Goal: Task Accomplishment & Management: Manage account settings

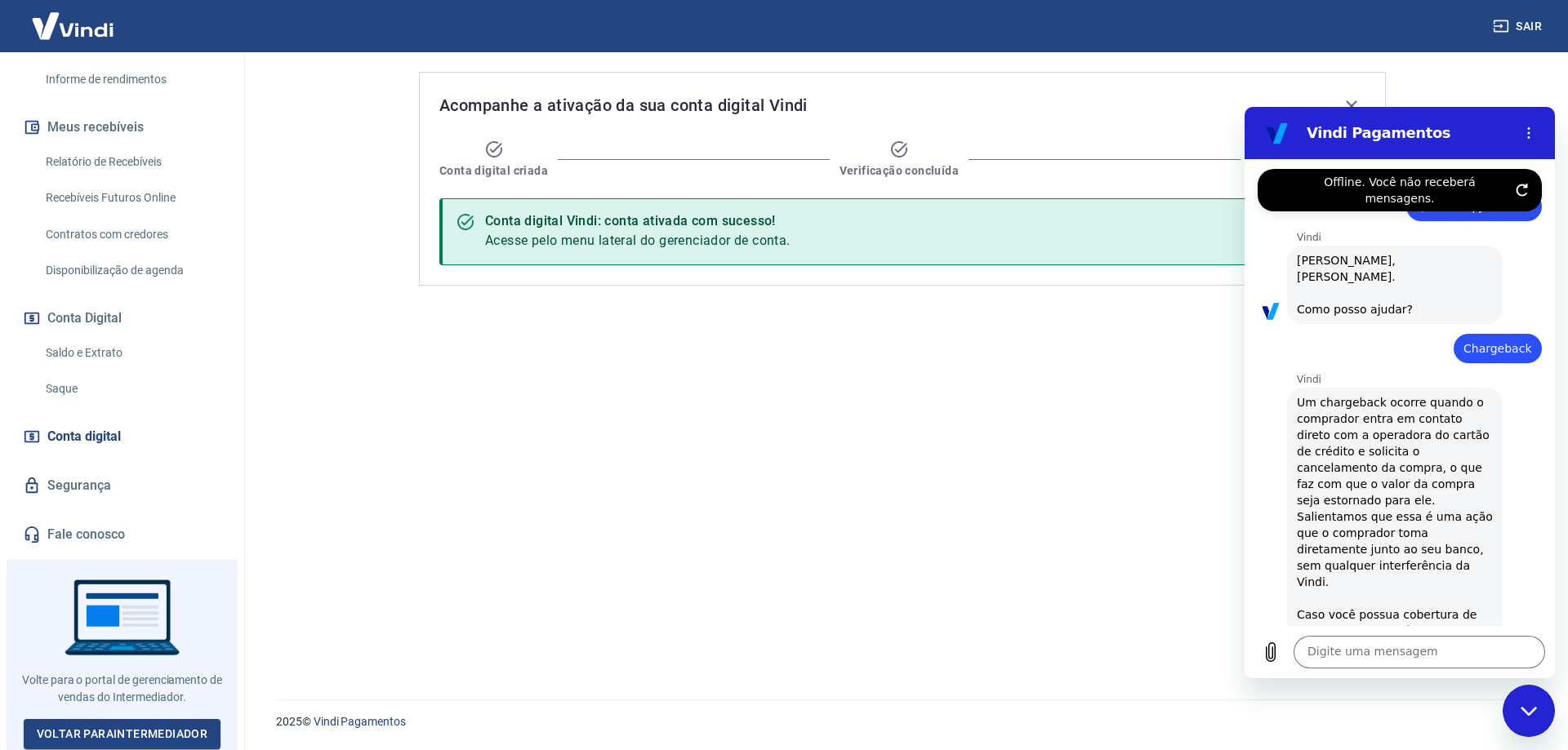
scroll to position [0, 202]
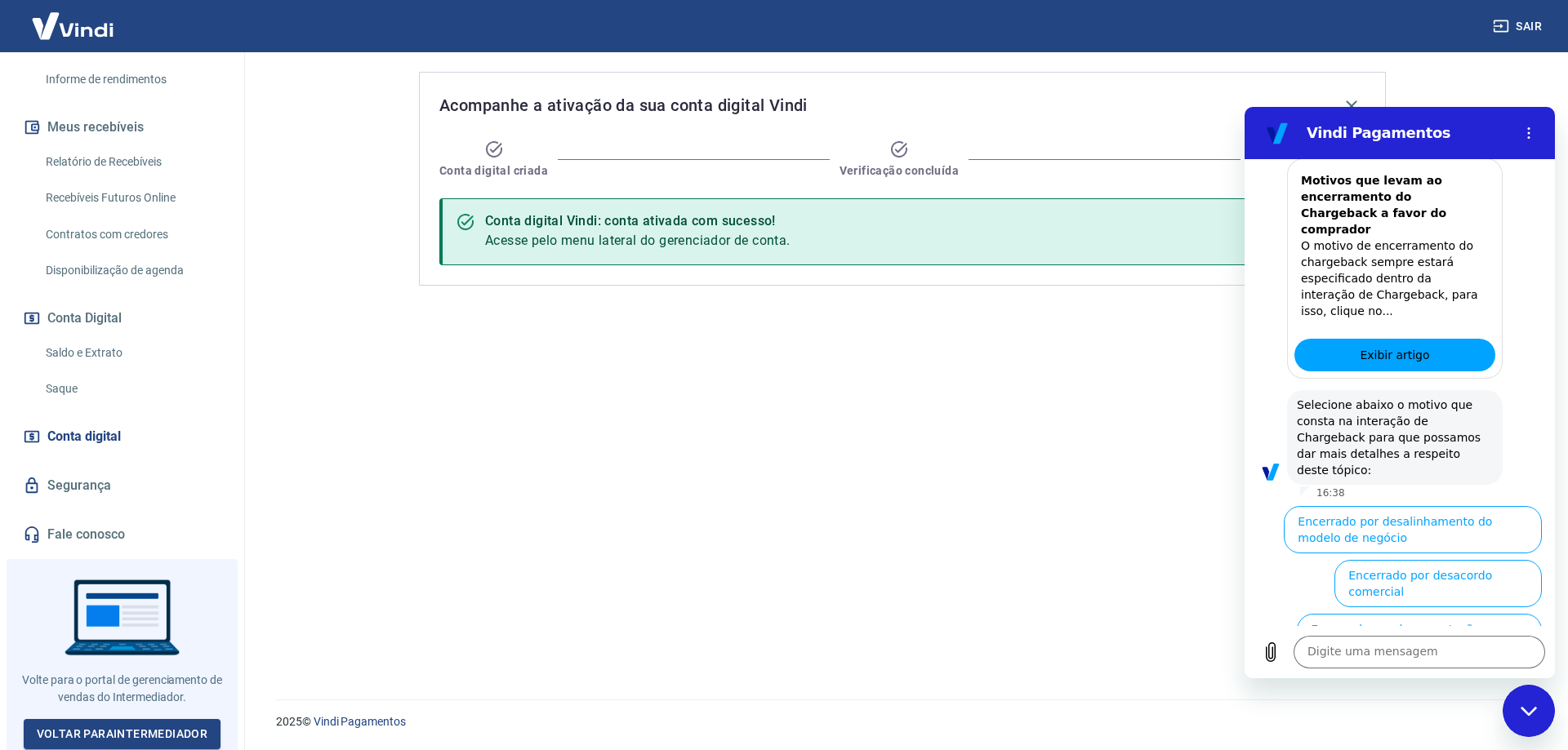
click at [940, 430] on div "Acompanhe a ativação da sua conta digital Vindi Conta digital criada Verificaçã…" at bounding box center [902, 366] width 1006 height 628
click at [1523, 715] on icon "Fechar janela de mensagens" at bounding box center [1529, 711] width 17 height 11
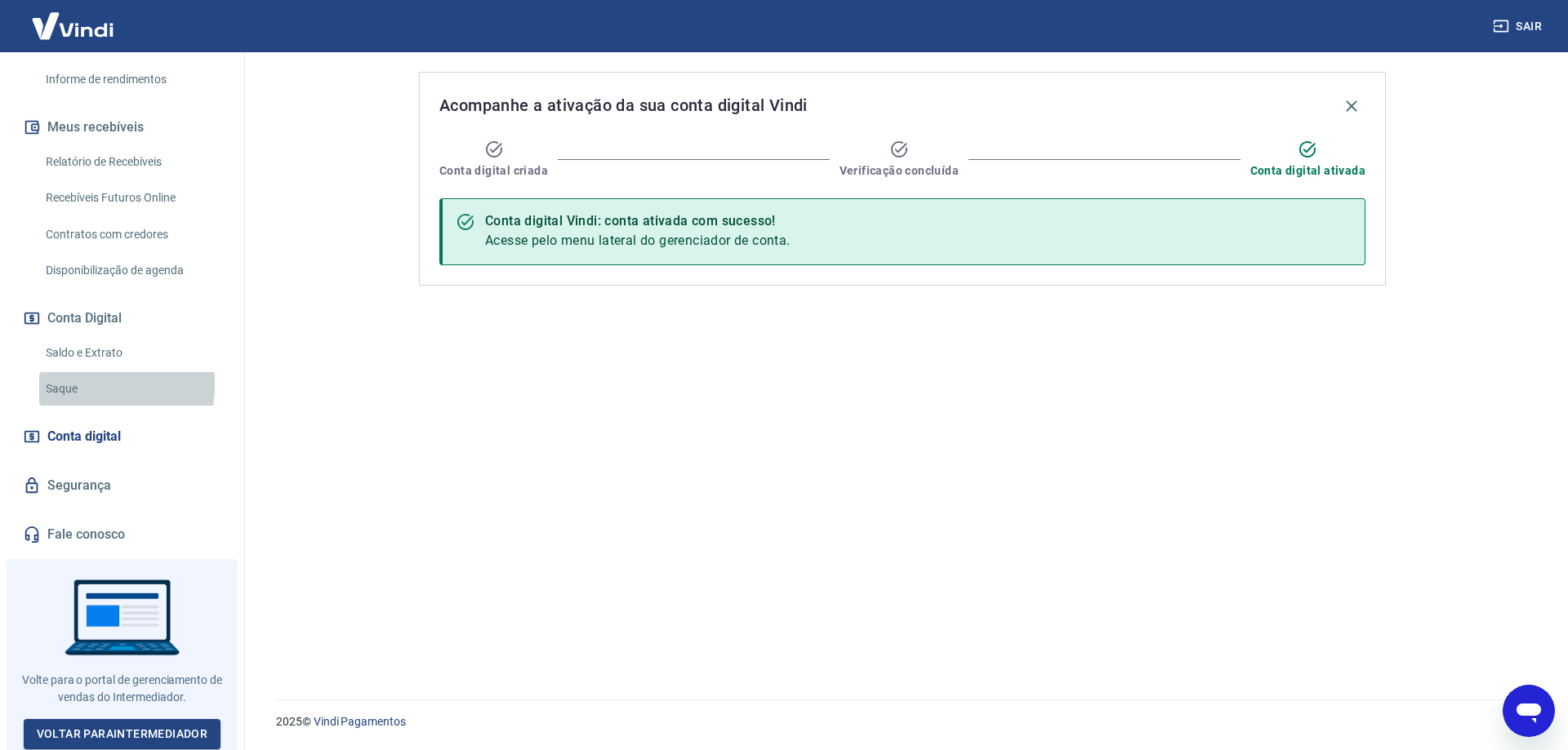
click at [56, 383] on link "Saque" at bounding box center [131, 389] width 185 height 33
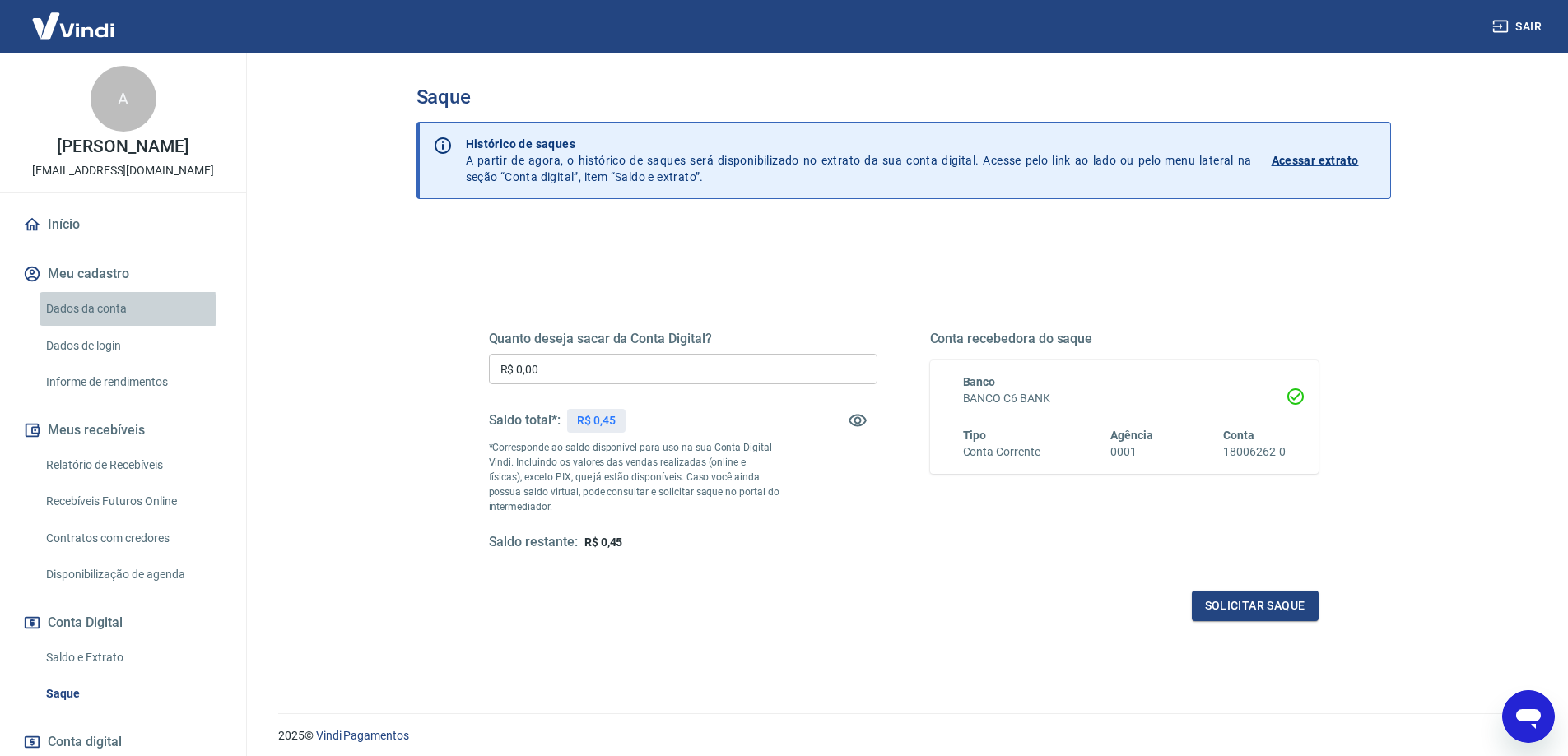
click at [88, 309] on link "Dados da conta" at bounding box center [132, 309] width 187 height 33
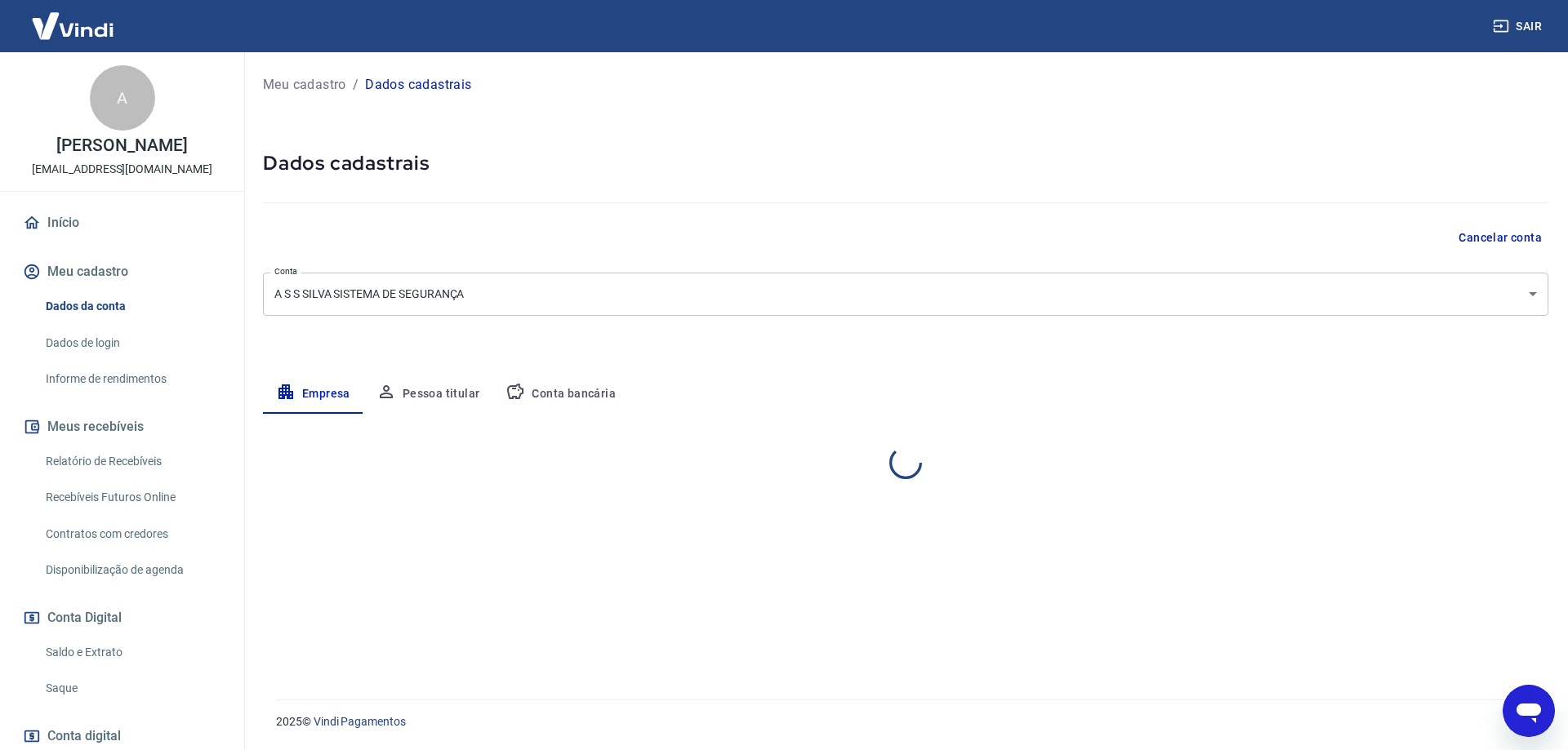
select select "SP"
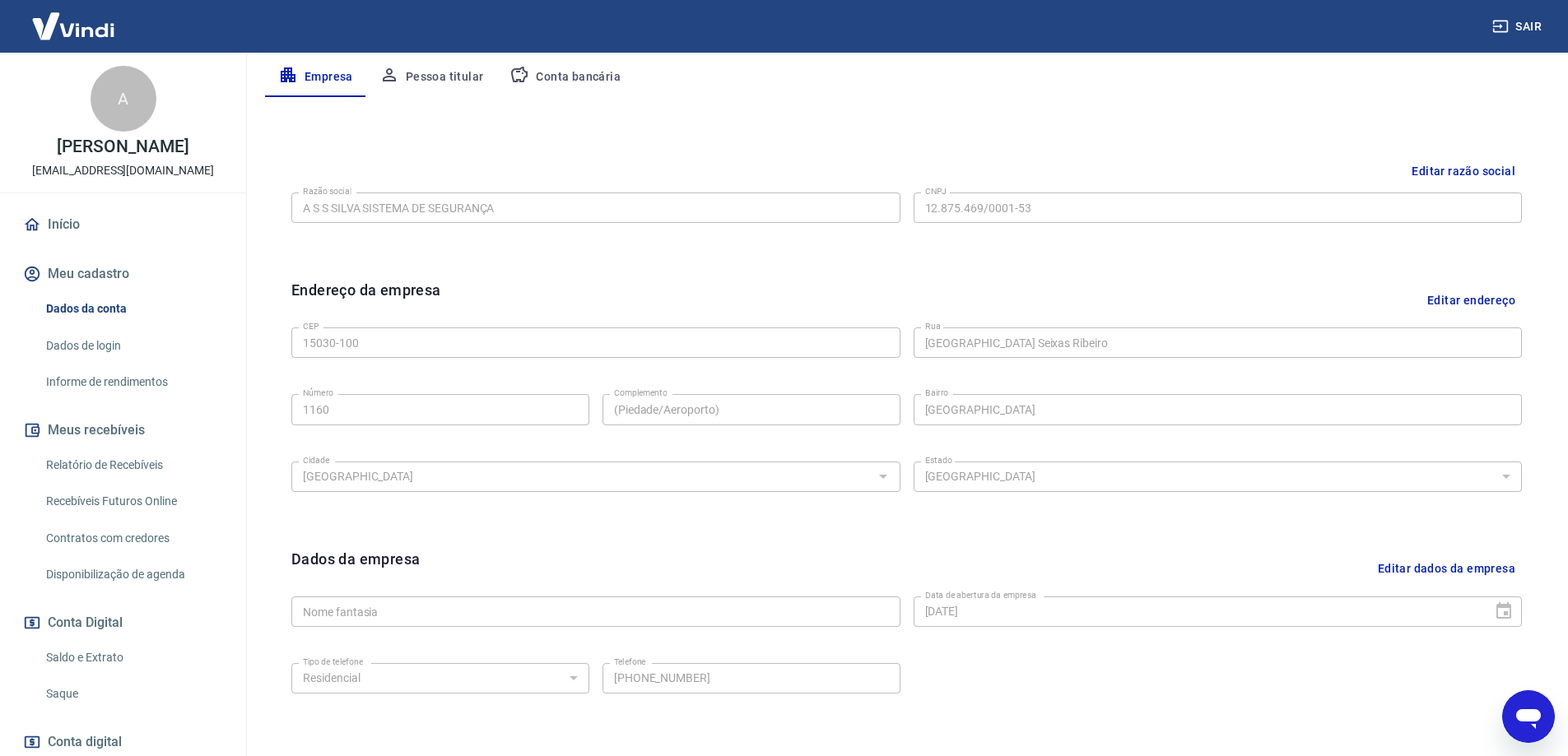
scroll to position [211, 0]
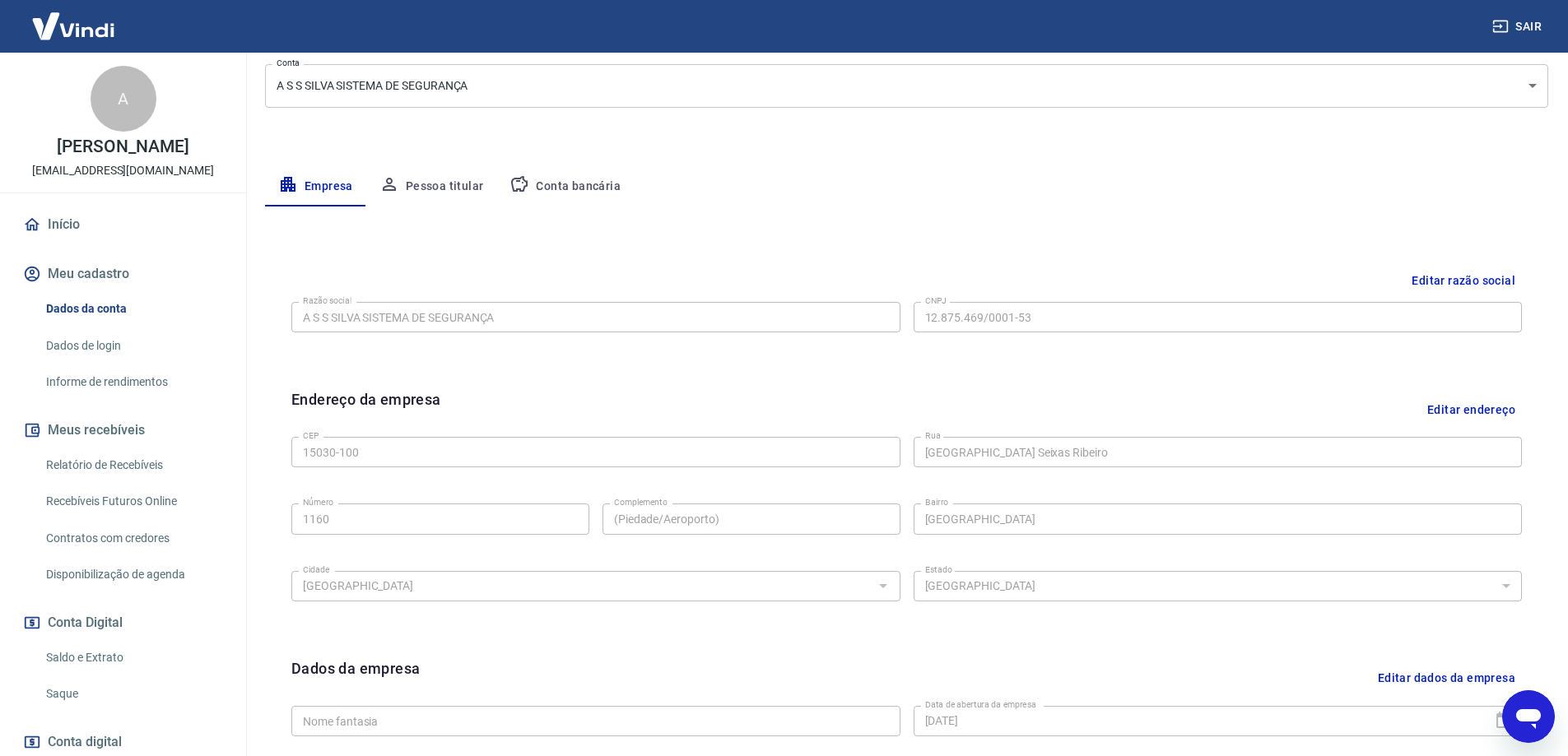
click at [576, 183] on button "Conta bancária" at bounding box center [565, 186] width 137 height 39
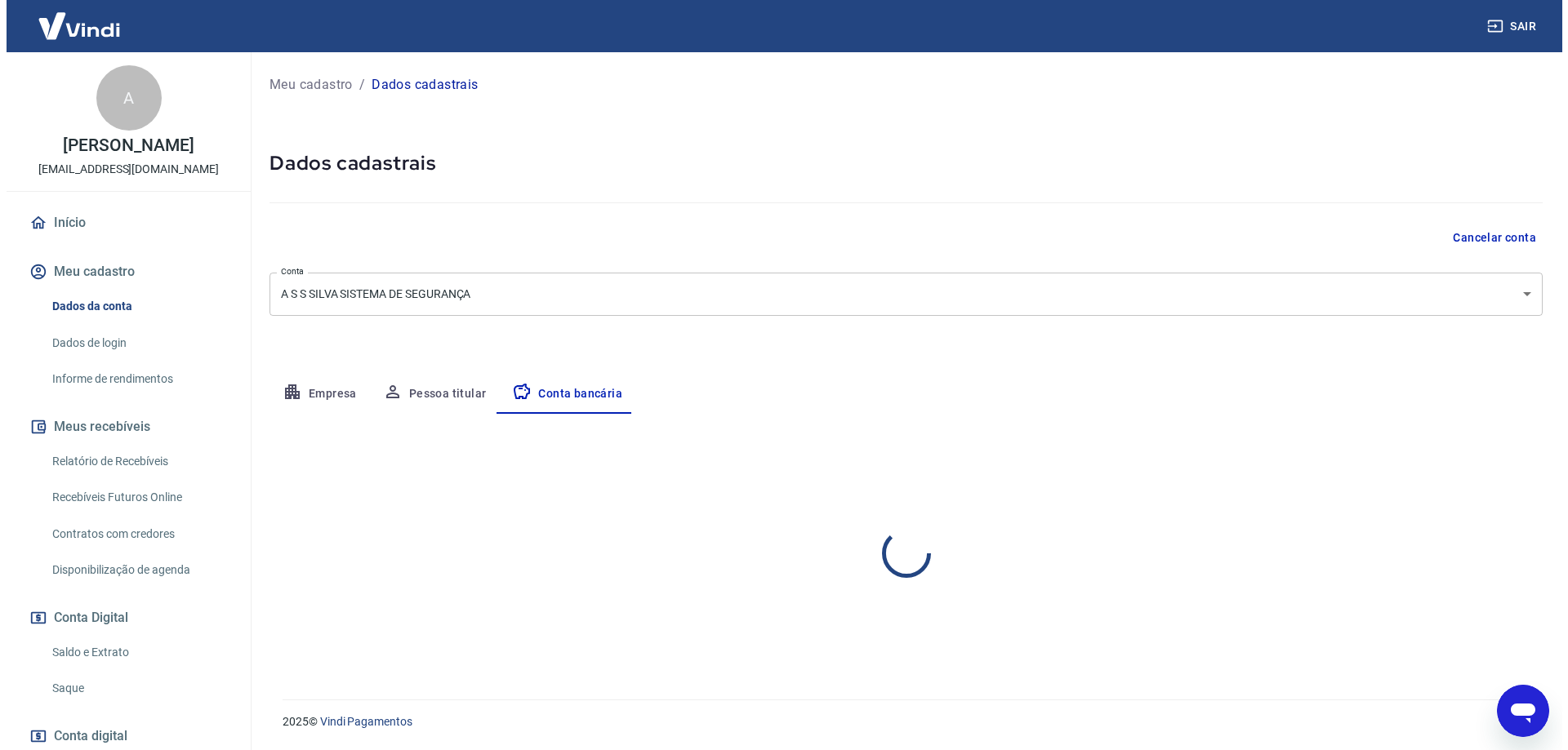
scroll to position [0, 0]
select select "1"
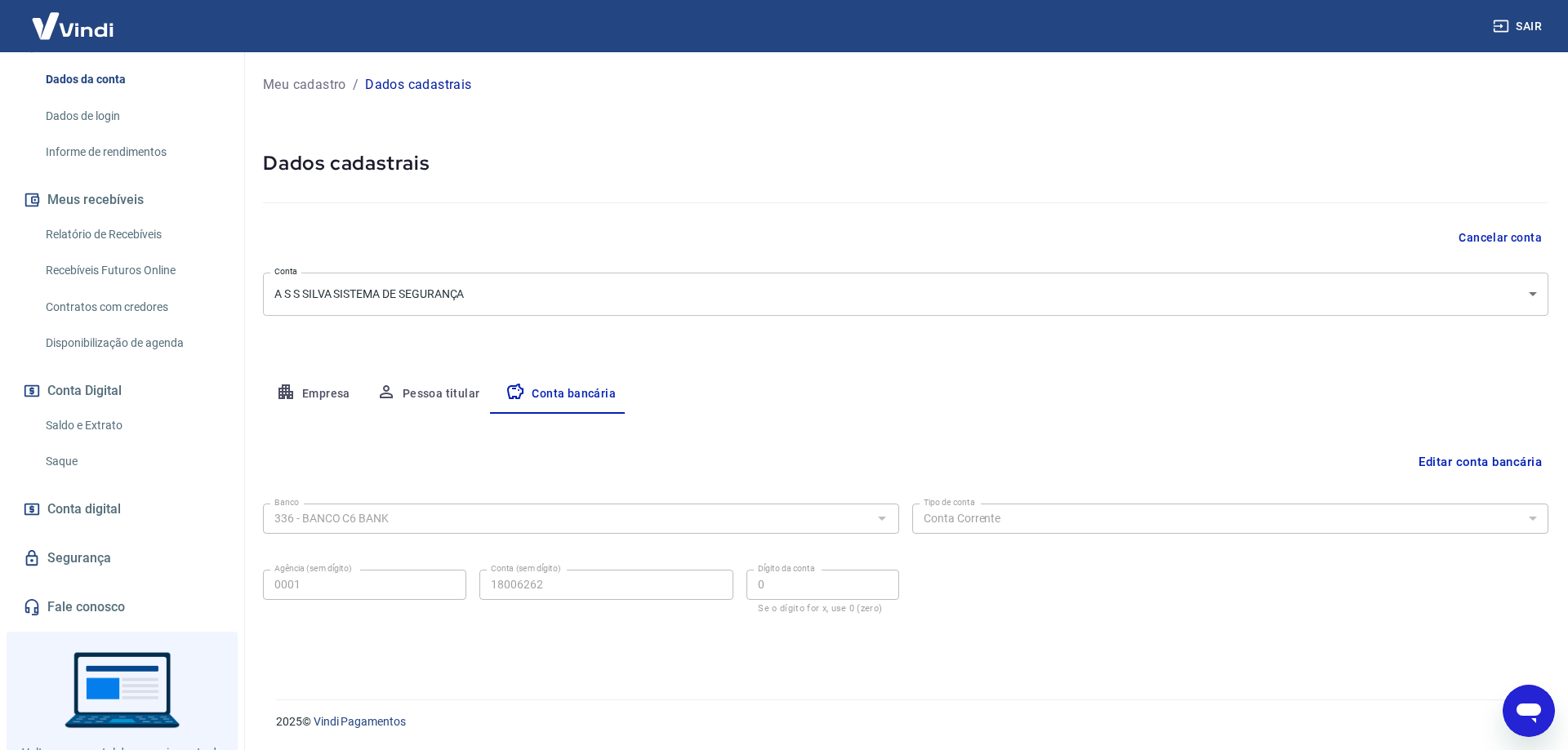
scroll to position [300, 0]
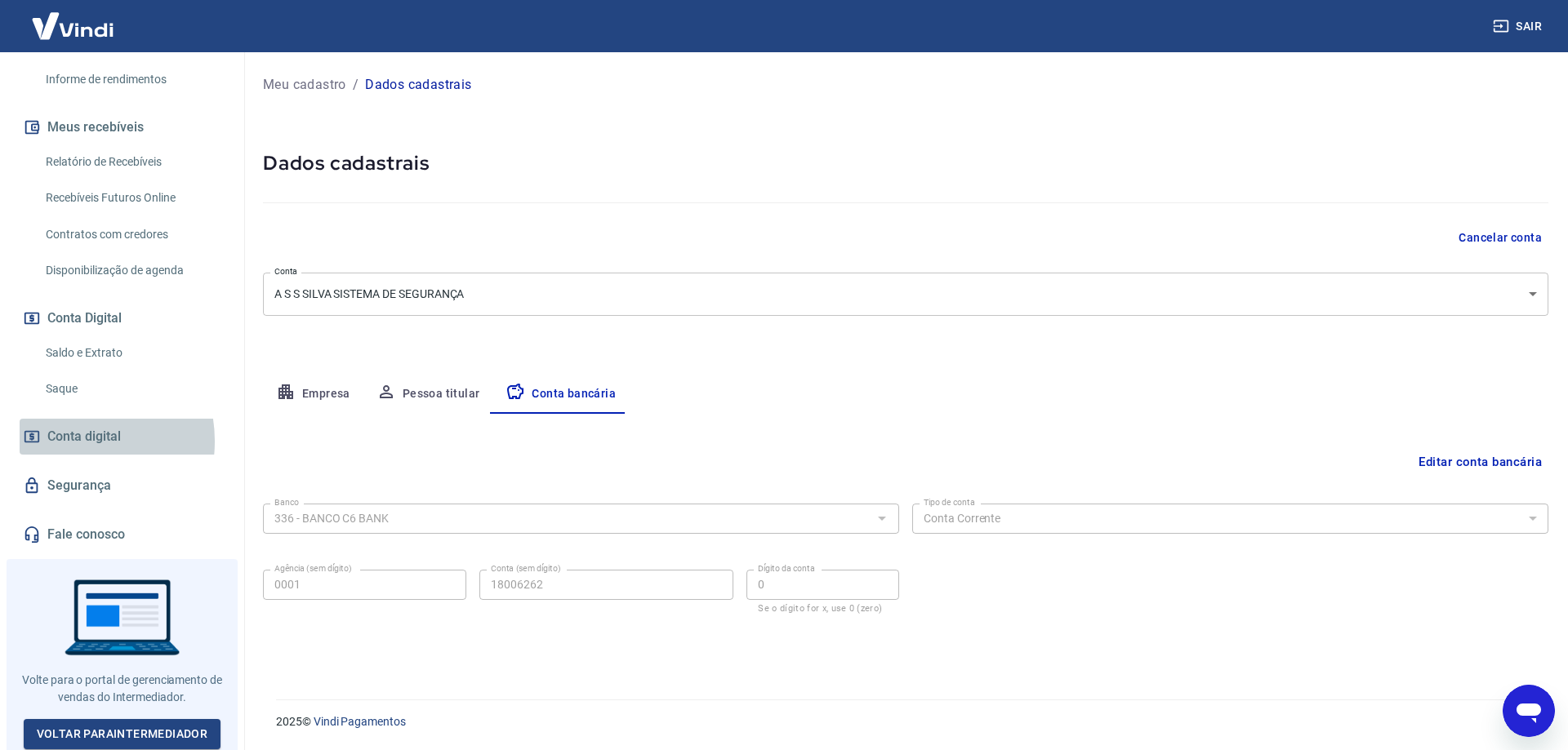
click at [71, 441] on span "Conta digital" at bounding box center [84, 437] width 74 height 23
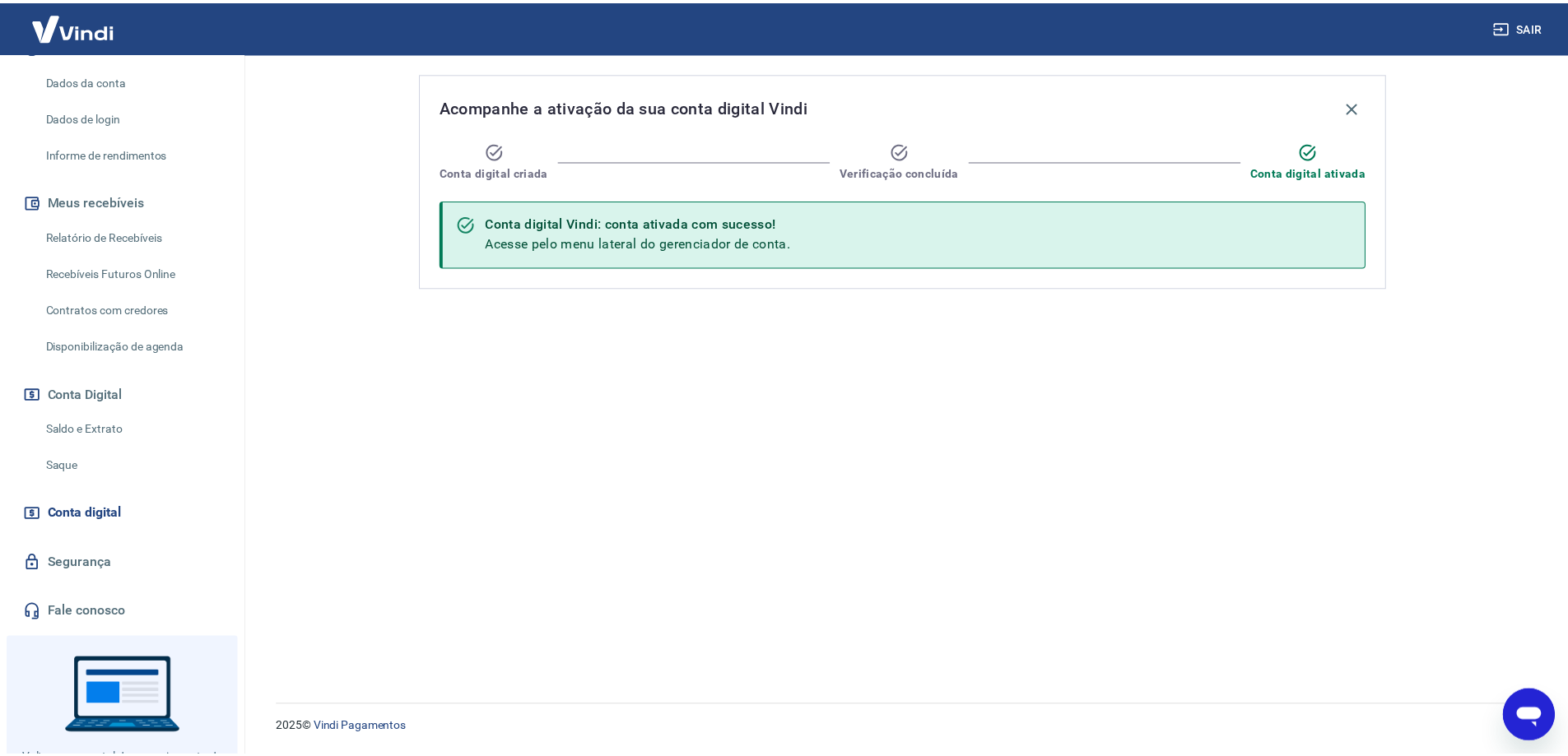
scroll to position [192, 0]
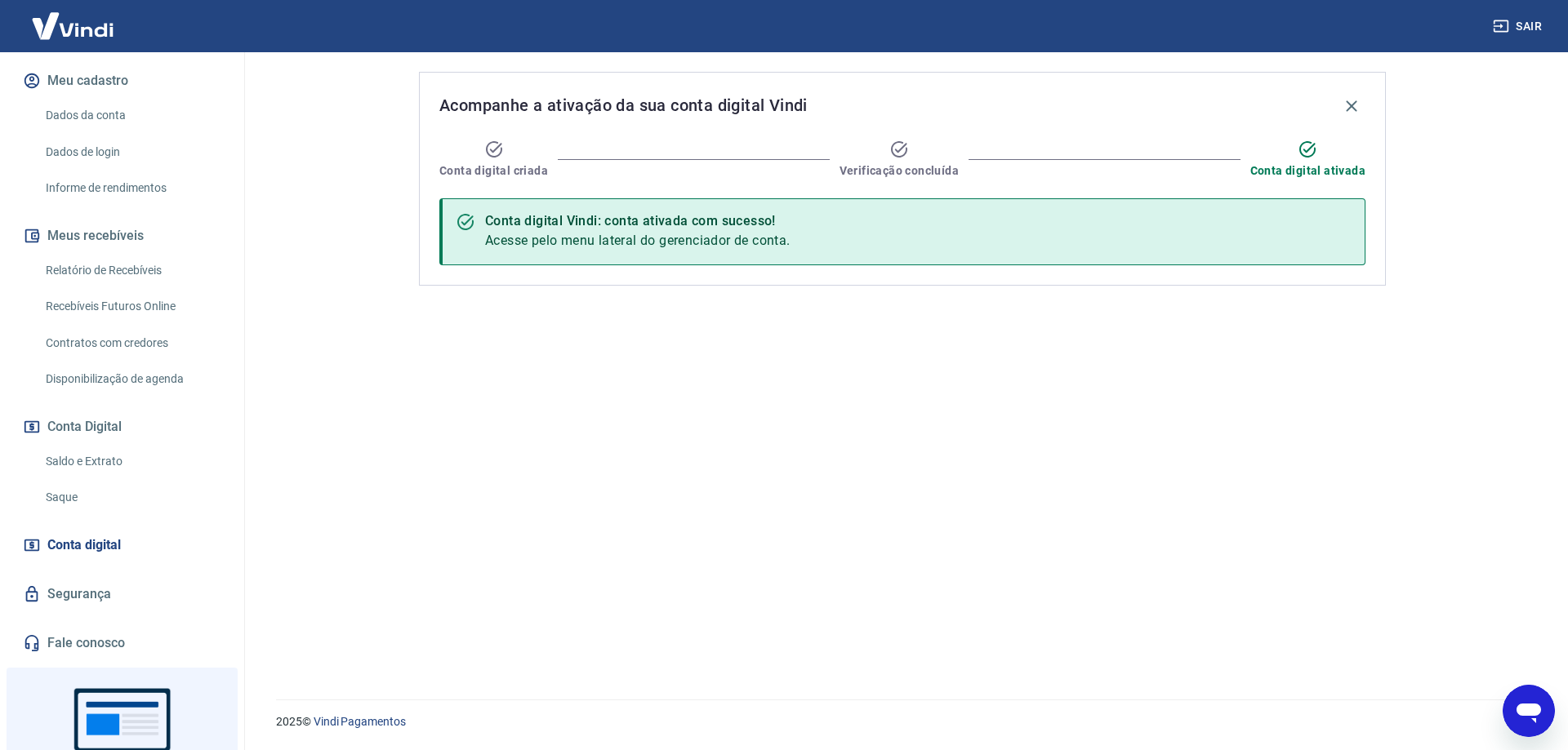
click at [59, 110] on link "Dados da conta" at bounding box center [131, 115] width 185 height 33
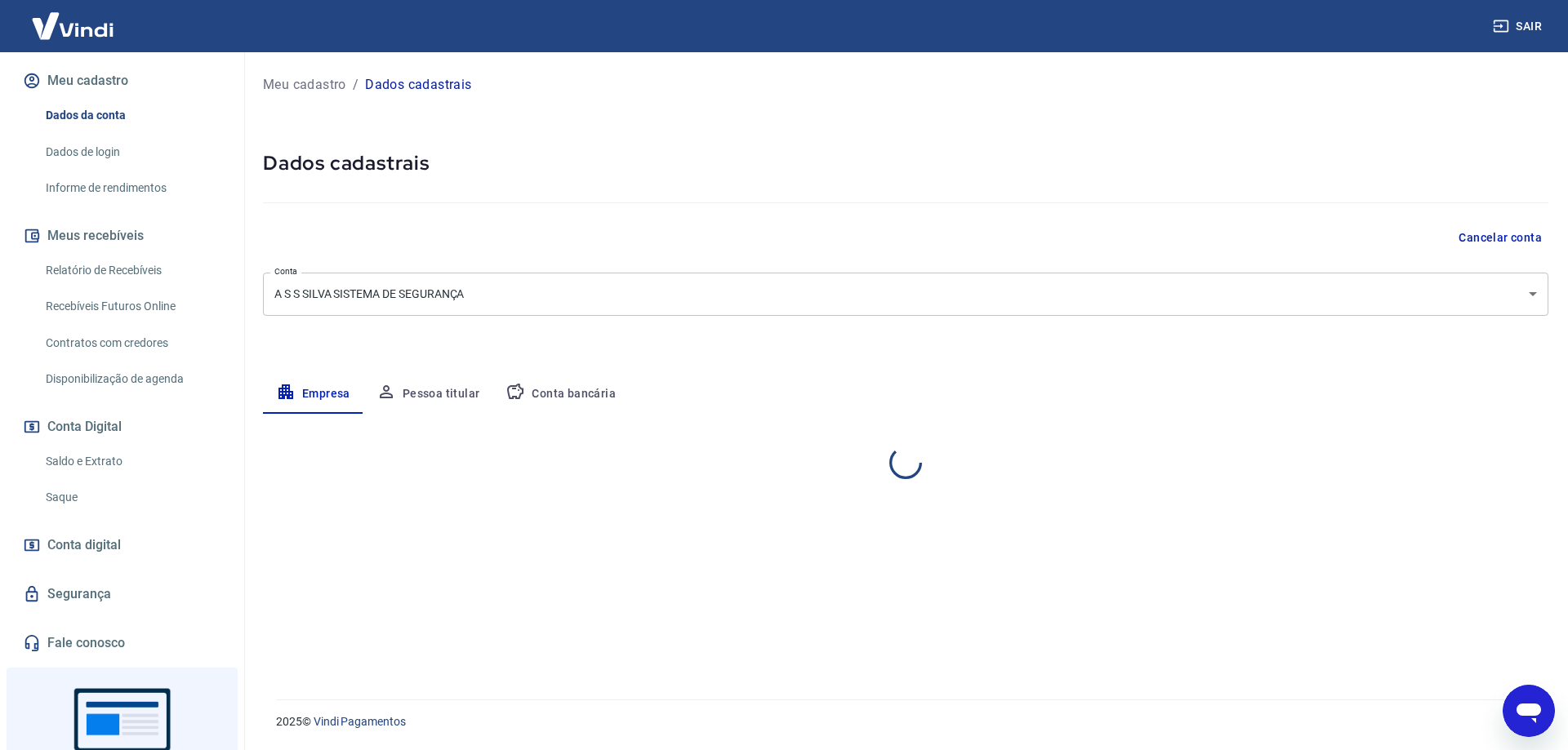
select select "SP"
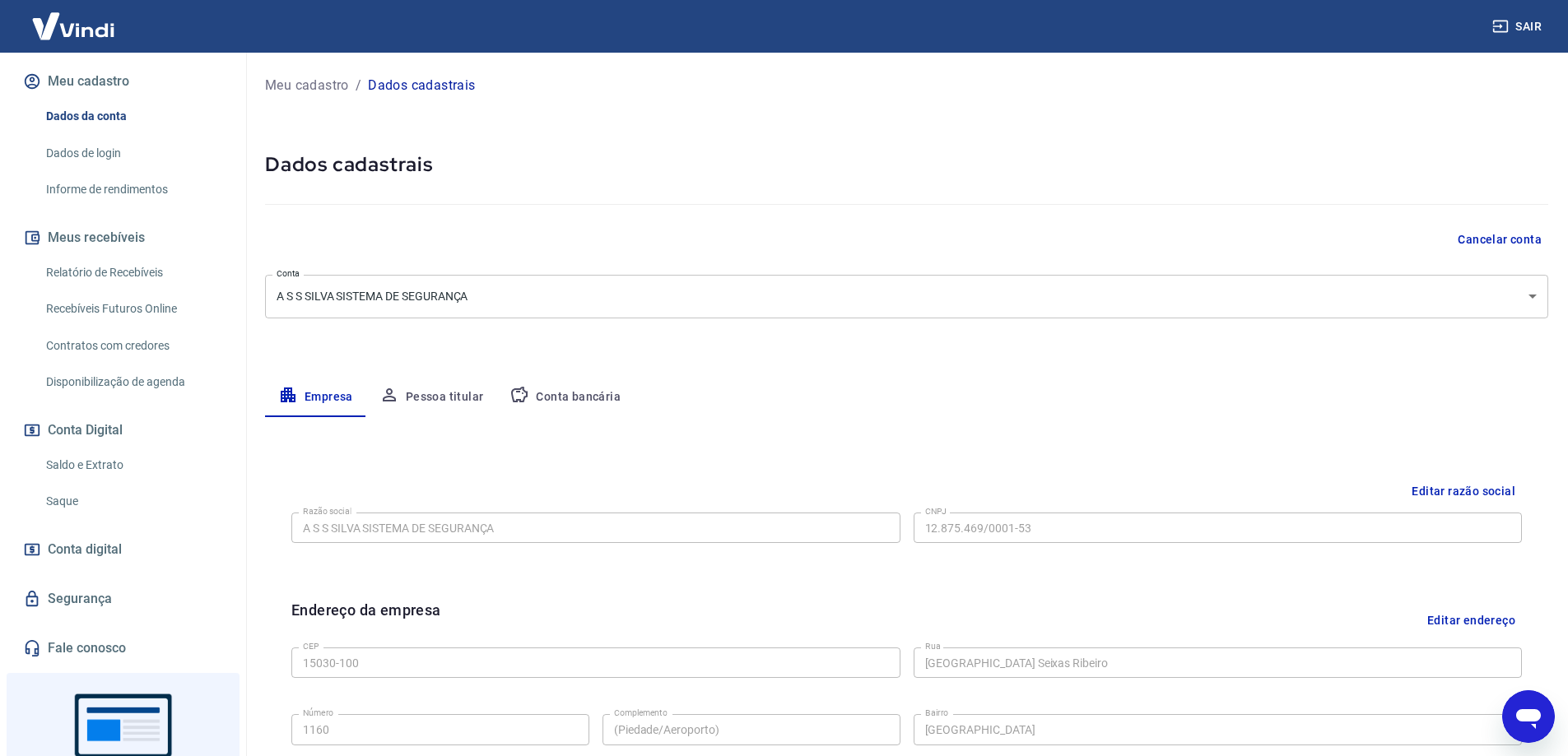
click at [107, 274] on link "Relatório de Recebíveis" at bounding box center [132, 273] width 187 height 33
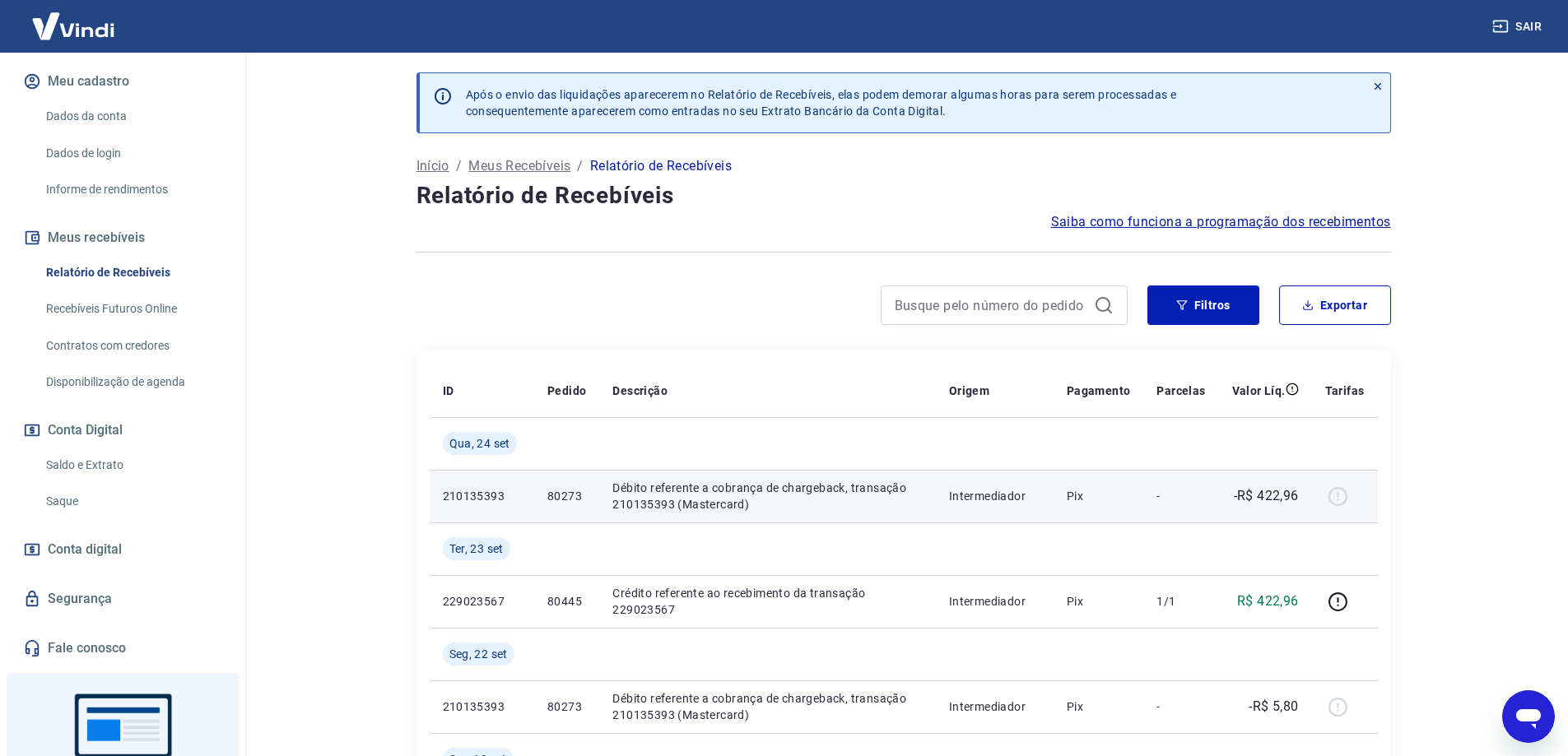
click at [481, 493] on p "210135393" at bounding box center [481, 496] width 78 height 17
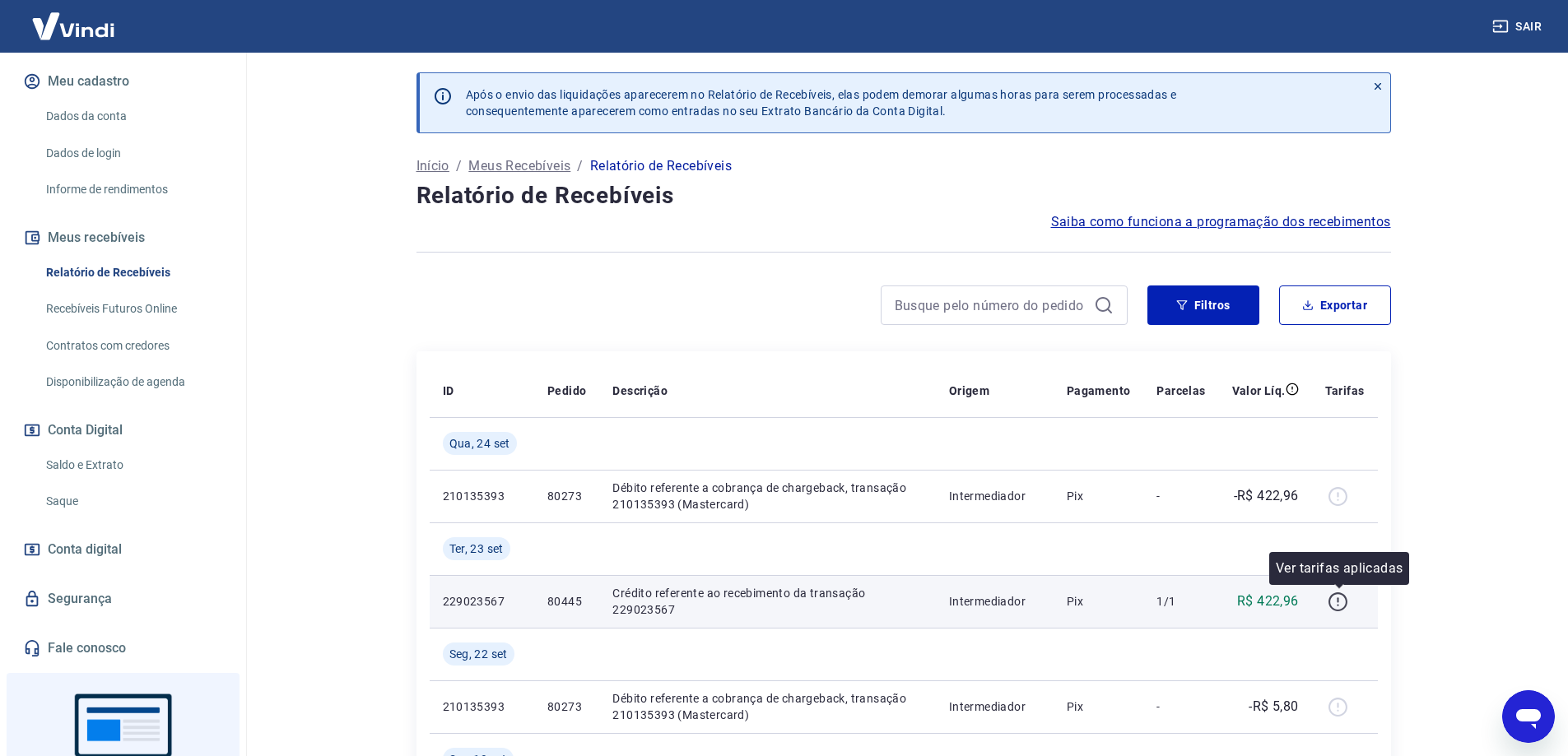
click at [1336, 604] on icon "button" at bounding box center [1338, 601] width 21 height 21
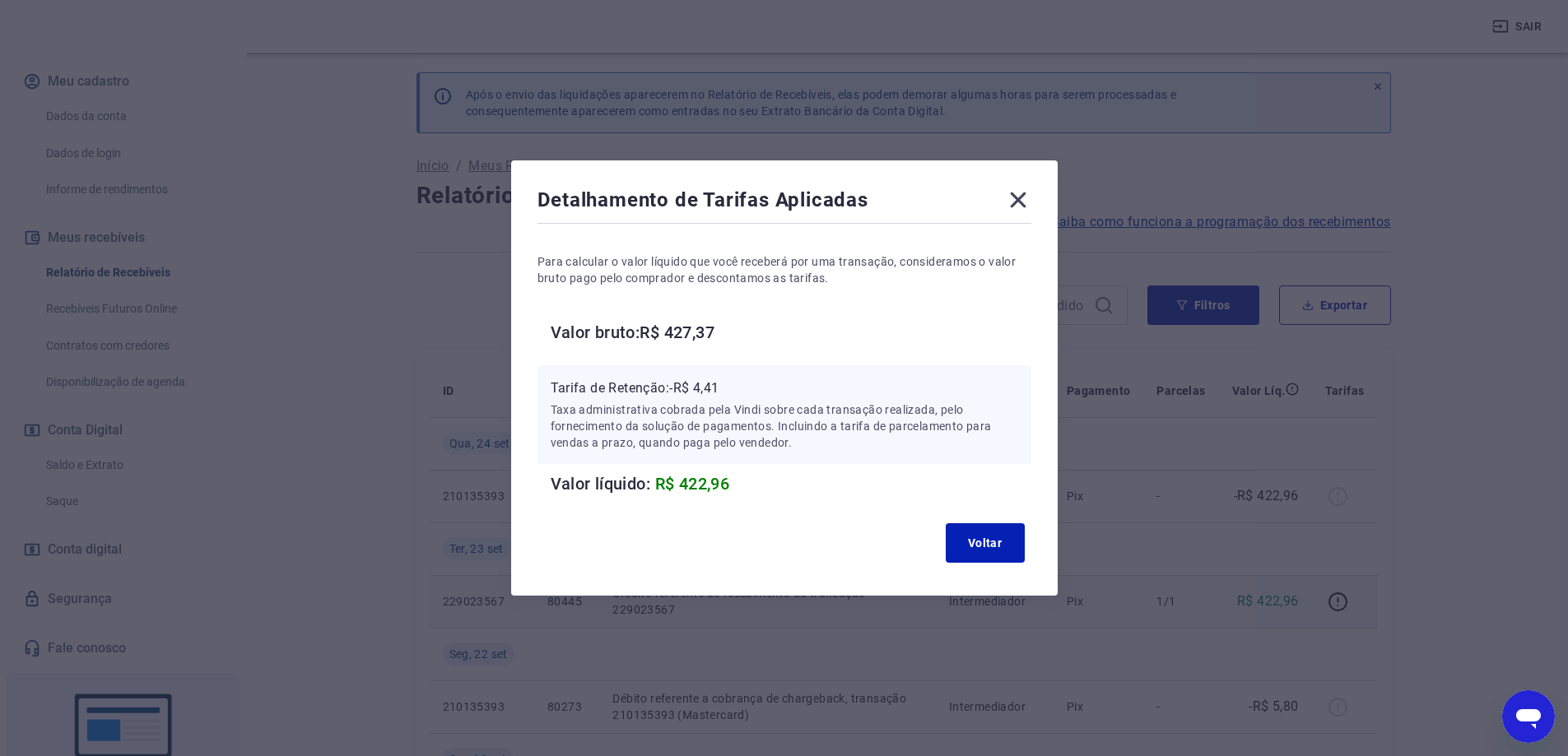
click at [1026, 197] on icon at bounding box center [1017, 200] width 16 height 16
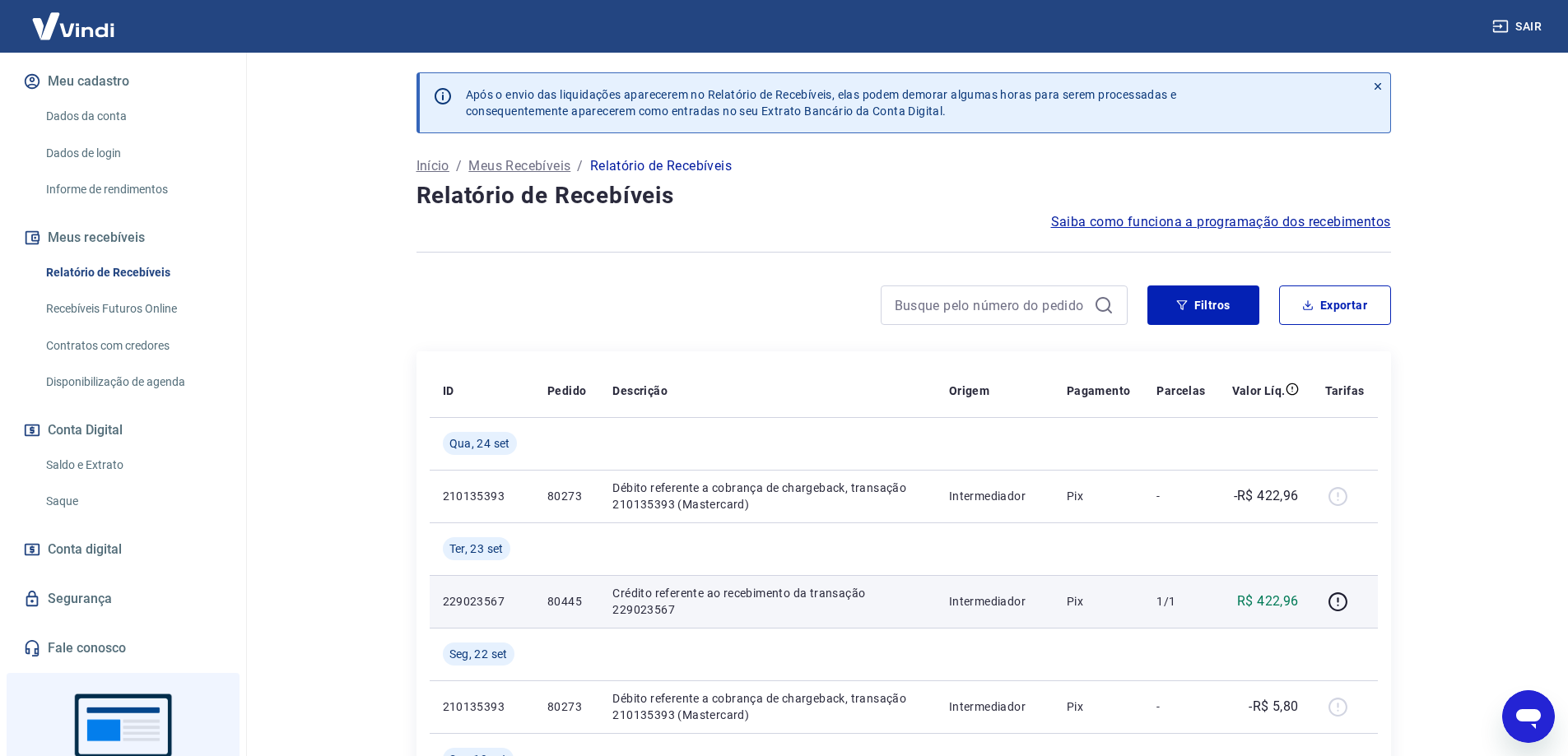
click at [79, 340] on link "Contratos com credores" at bounding box center [132, 346] width 187 height 33
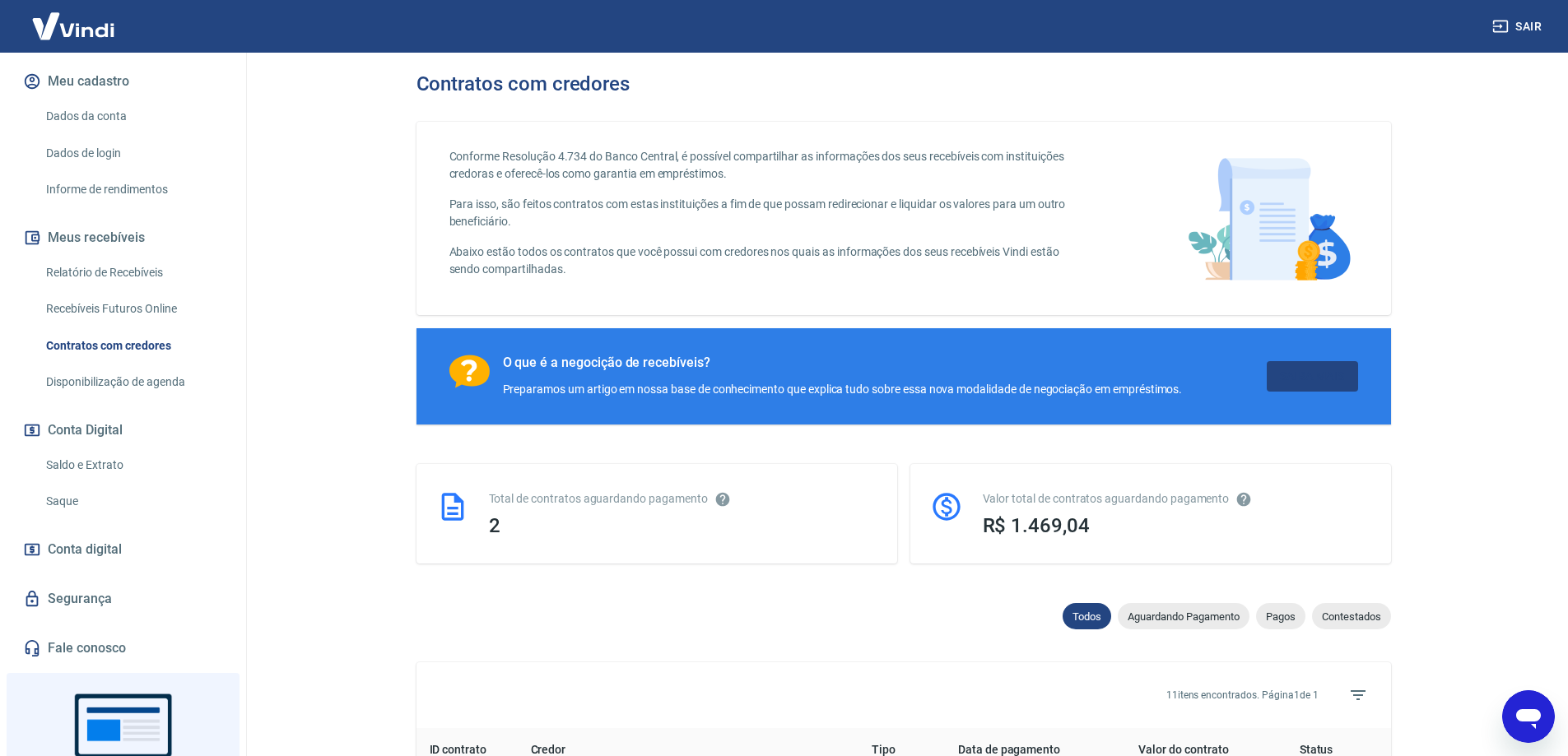
click at [1300, 375] on link "Saiba Mais" at bounding box center [1312, 376] width 91 height 30
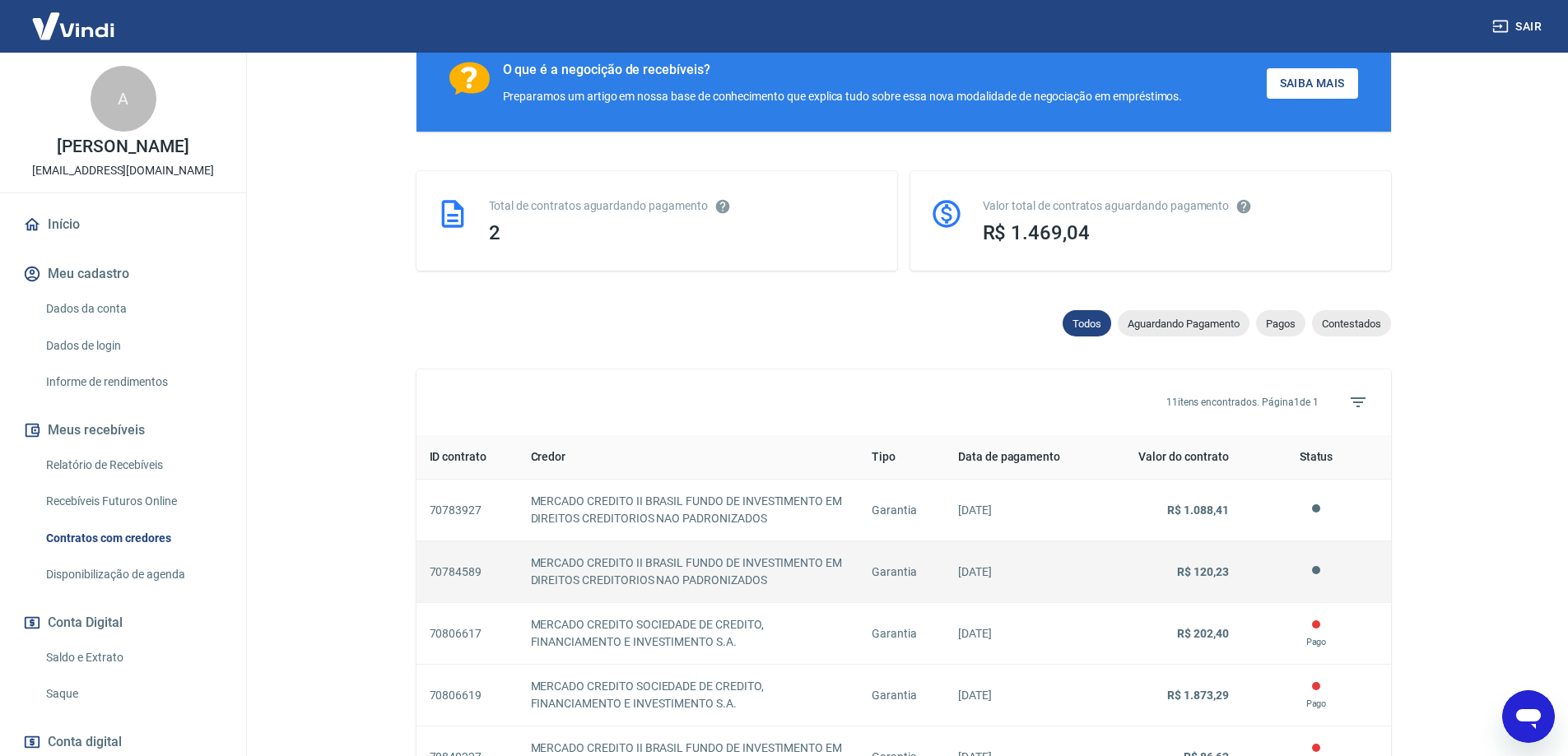
click at [1316, 575] on div at bounding box center [1316, 570] width 8 height 8
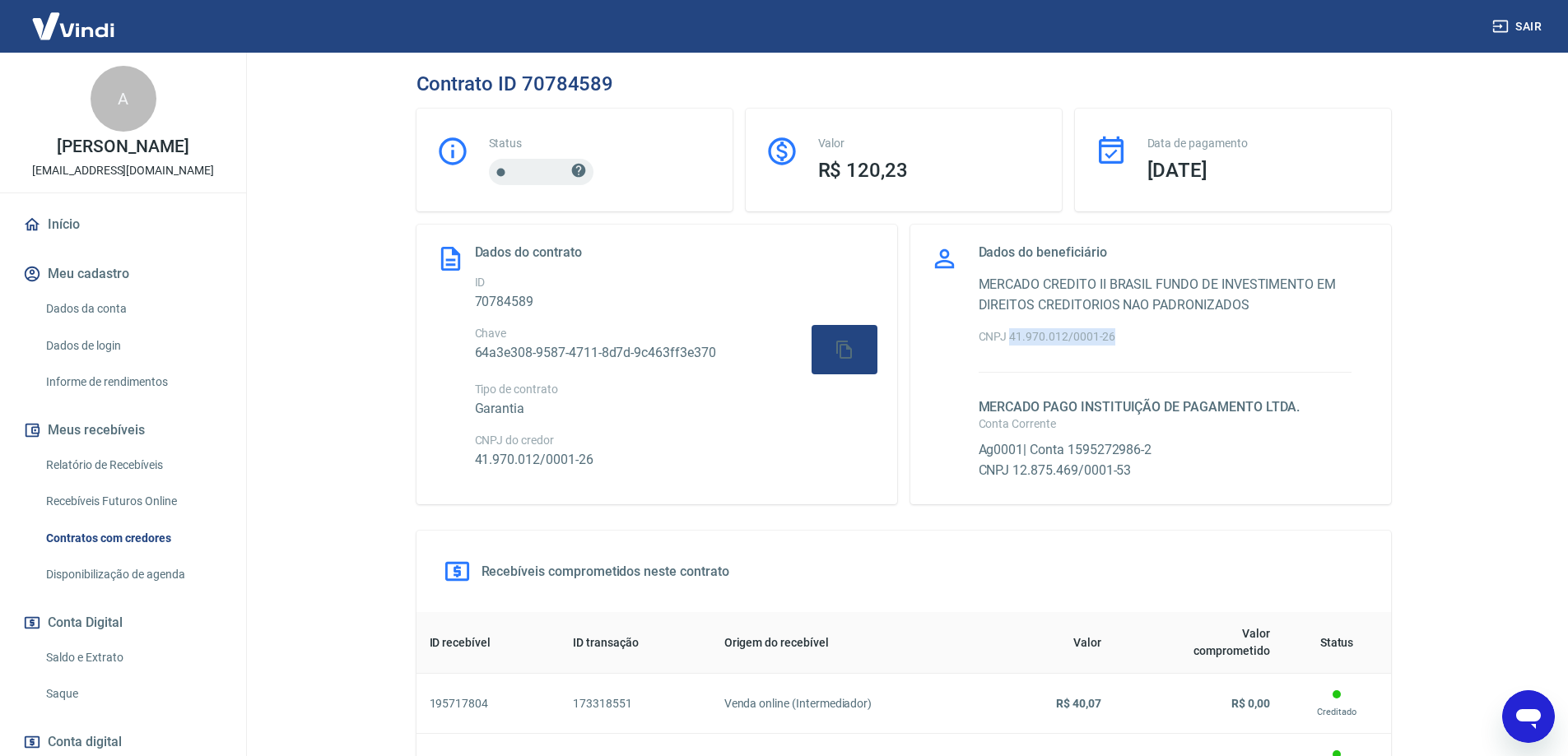
drag, startPoint x: 1011, startPoint y: 338, endPoint x: 1129, endPoint y: 337, distance: 118.0
click at [1129, 337] on p "CNPJ 41.970.012/0001-26" at bounding box center [1166, 337] width 373 height 18
copy p "41.970.012/0001-26"
drag, startPoint x: 576, startPoint y: 165, endPoint x: 586, endPoint y: 195, distance: 31.6
click at [577, 167] on icon at bounding box center [579, 171] width 17 height 17
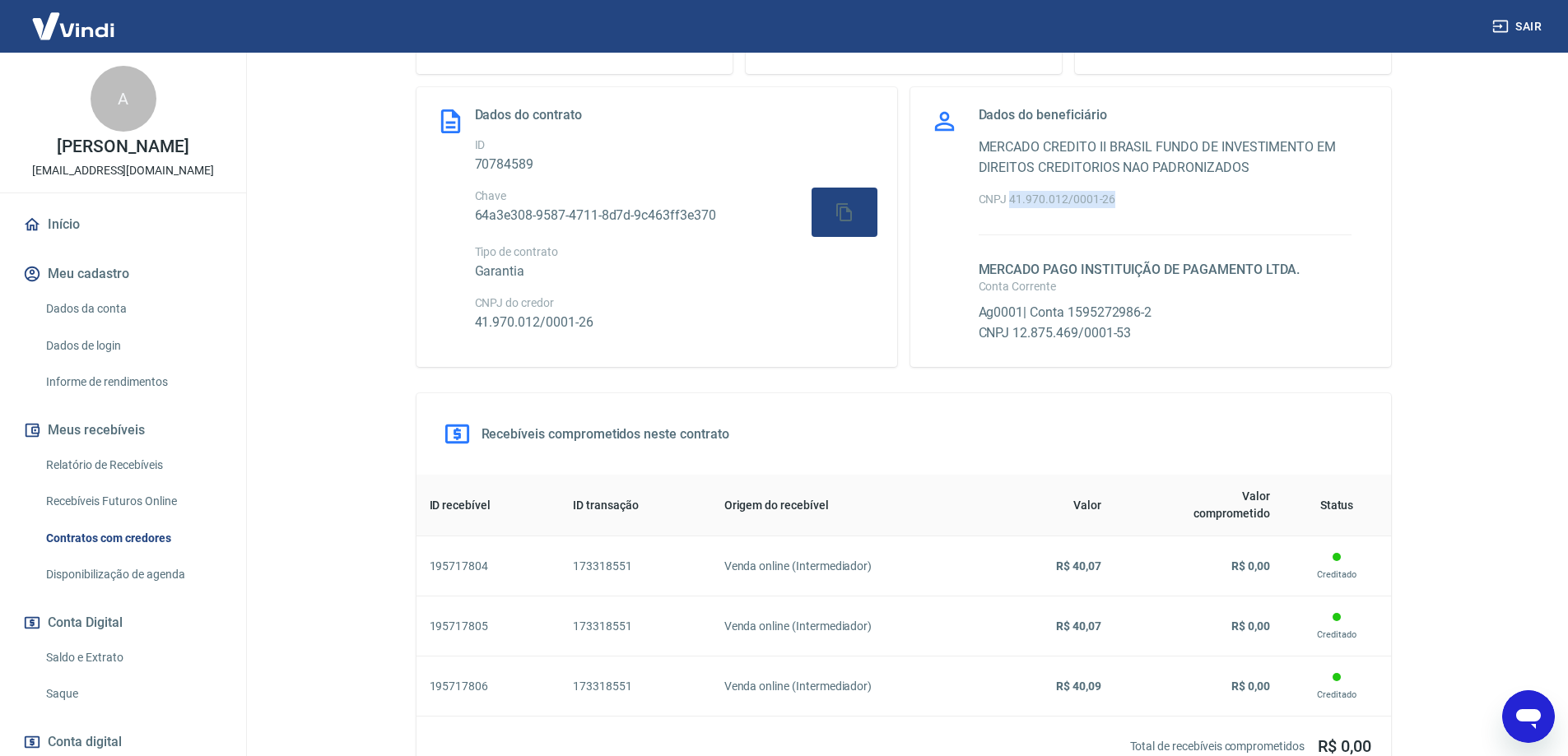
scroll to position [297, 0]
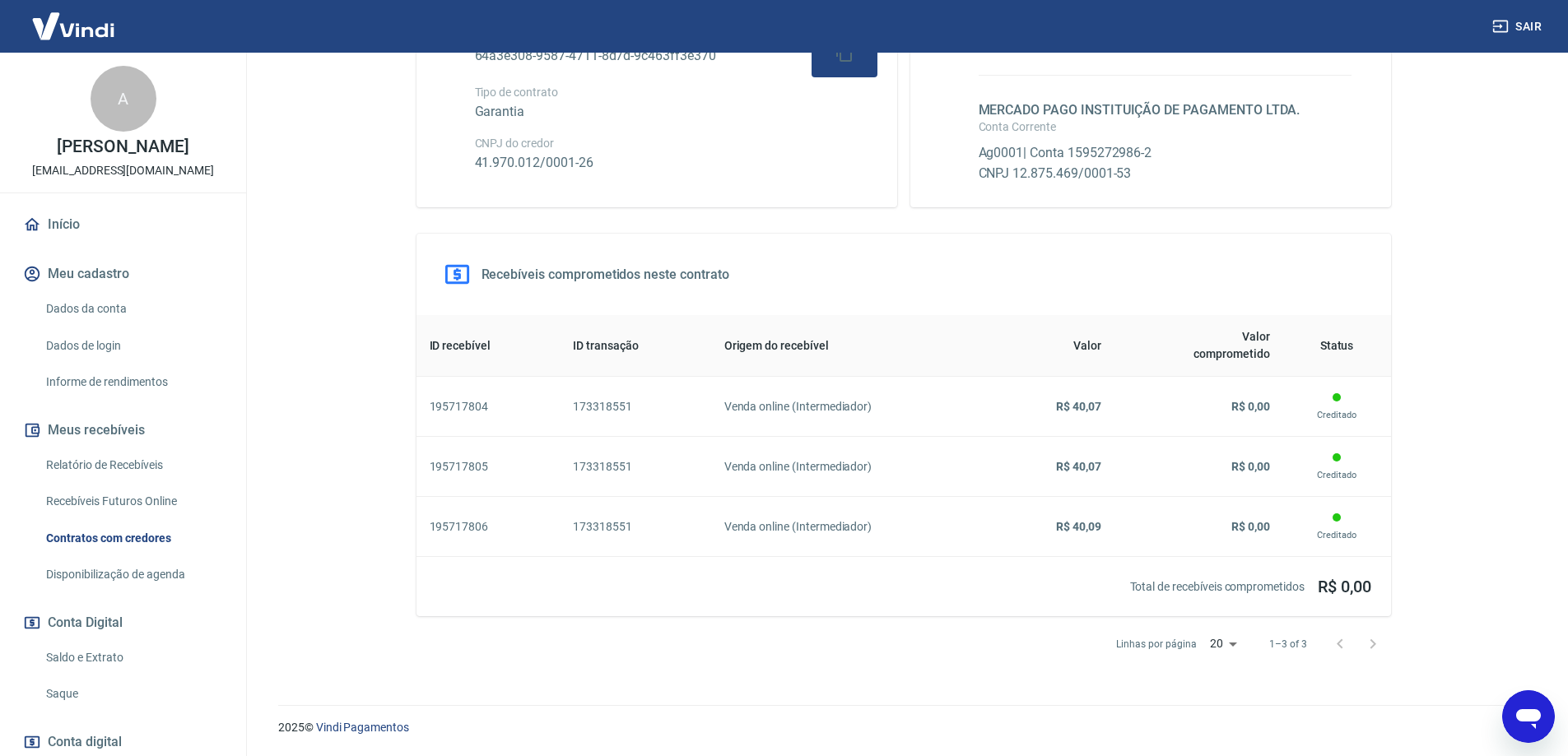
click at [100, 502] on link "Recebíveis Futuros Online" at bounding box center [132, 501] width 187 height 33
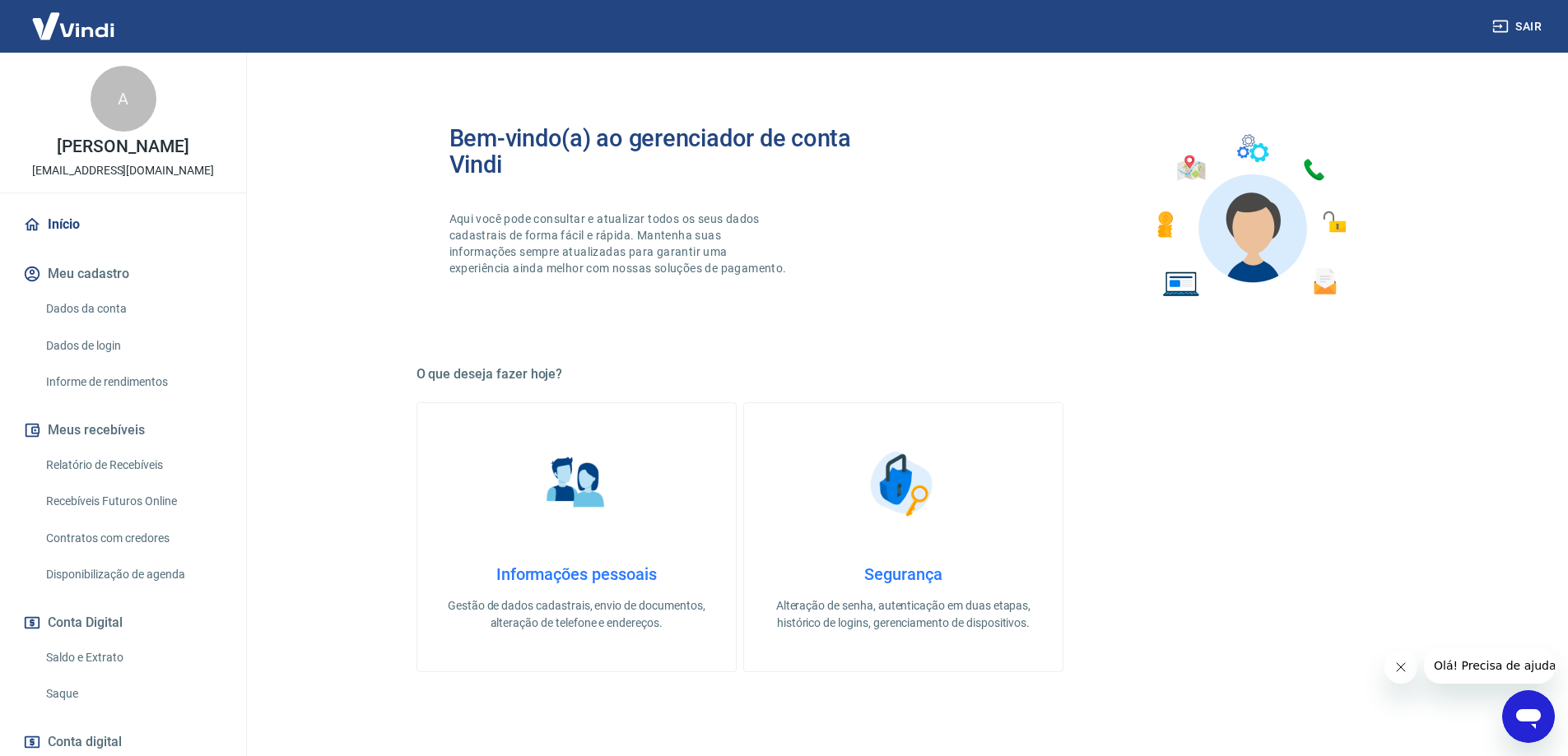
click at [90, 304] on link "Dados da conta" at bounding box center [132, 309] width 187 height 33
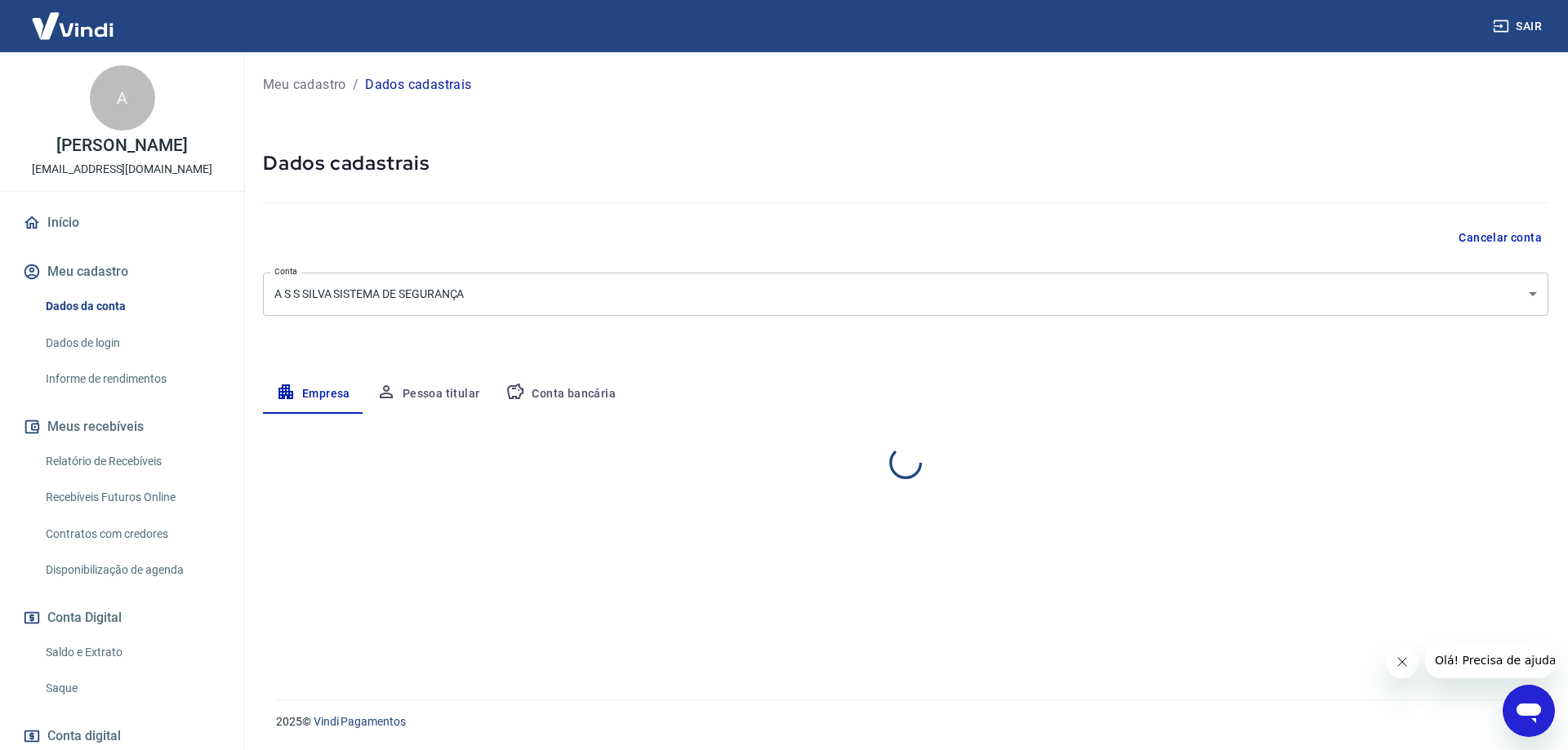
select select "SP"
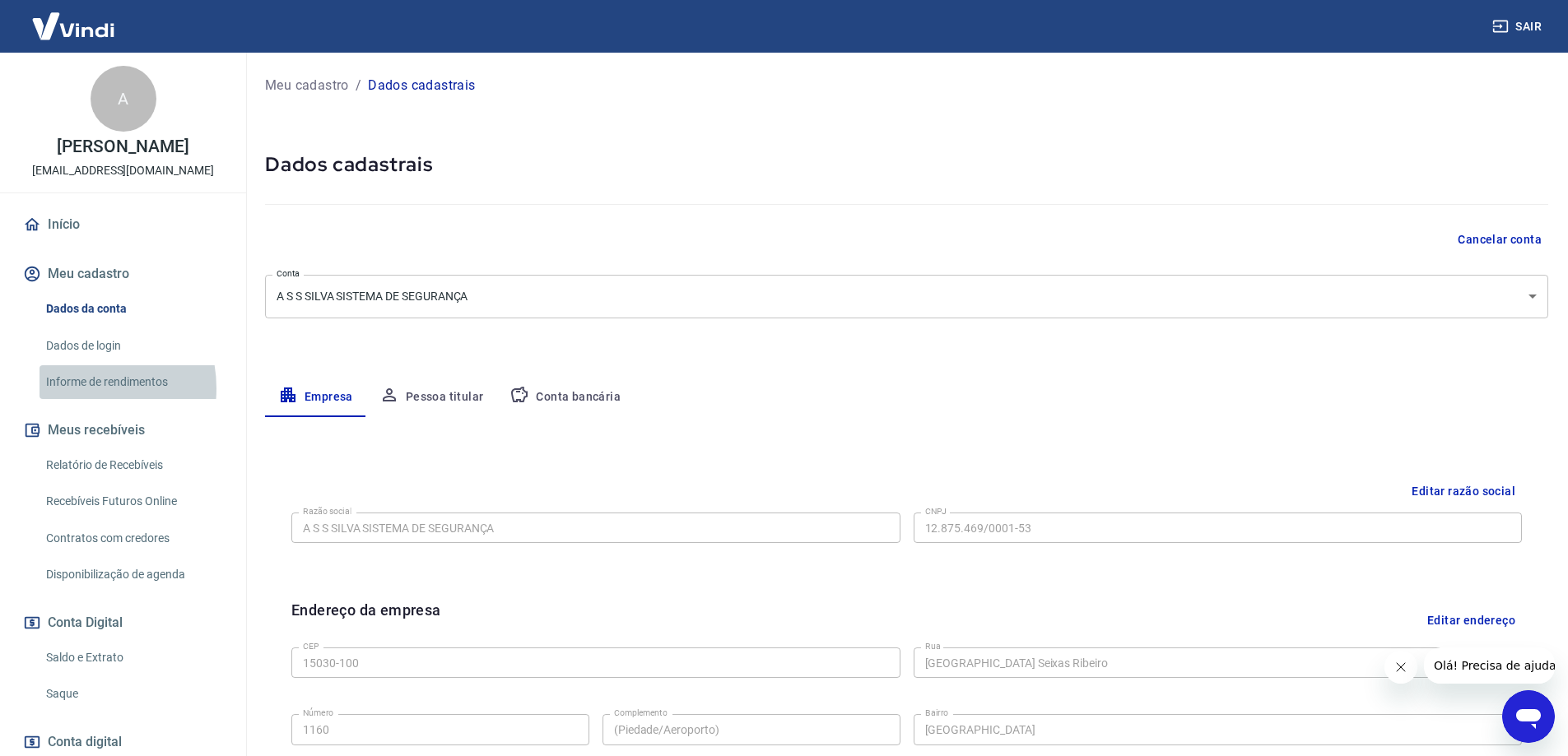
click at [76, 388] on link "Informe de rendimentos" at bounding box center [132, 382] width 187 height 33
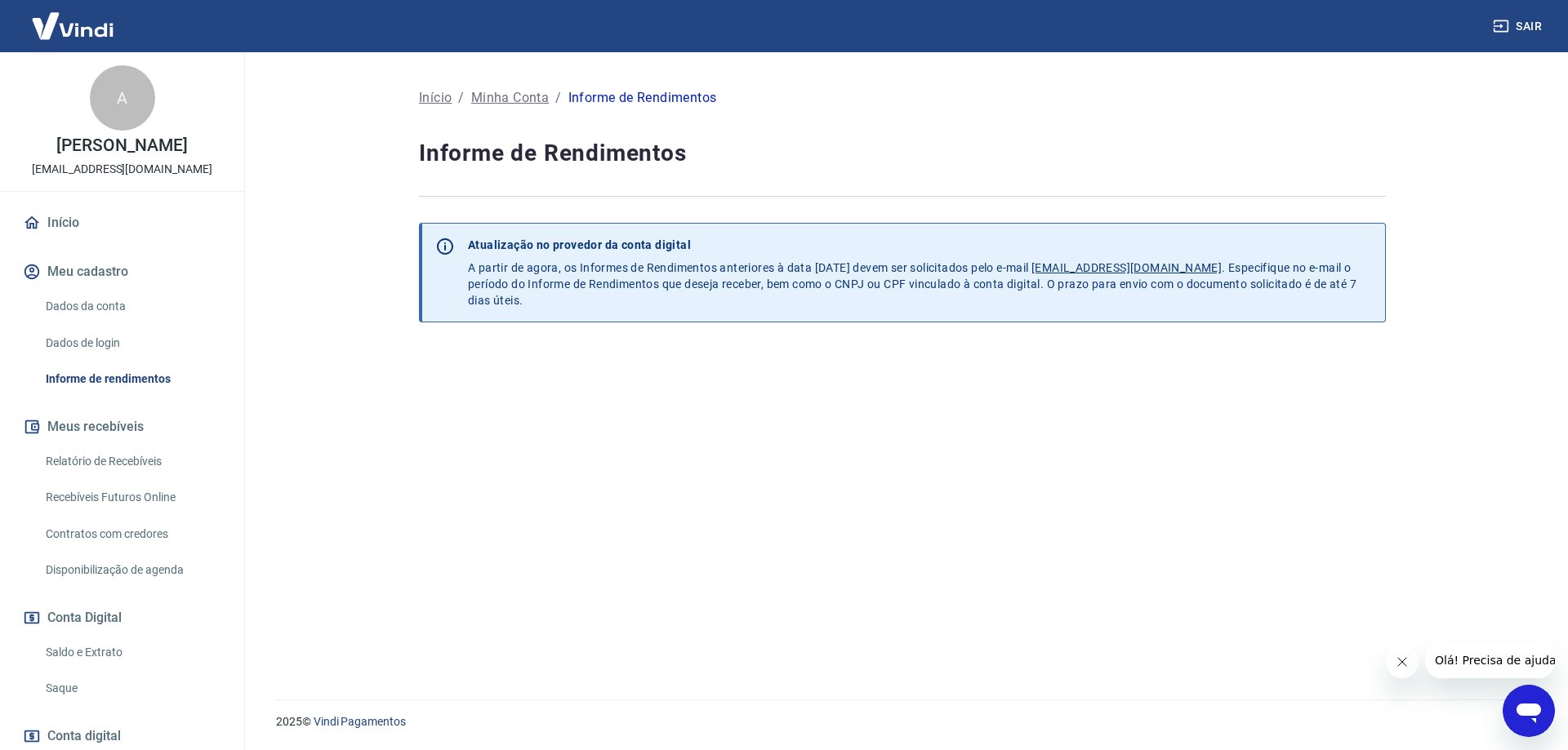
click at [131, 531] on link "Contratos com credores" at bounding box center [131, 534] width 185 height 33
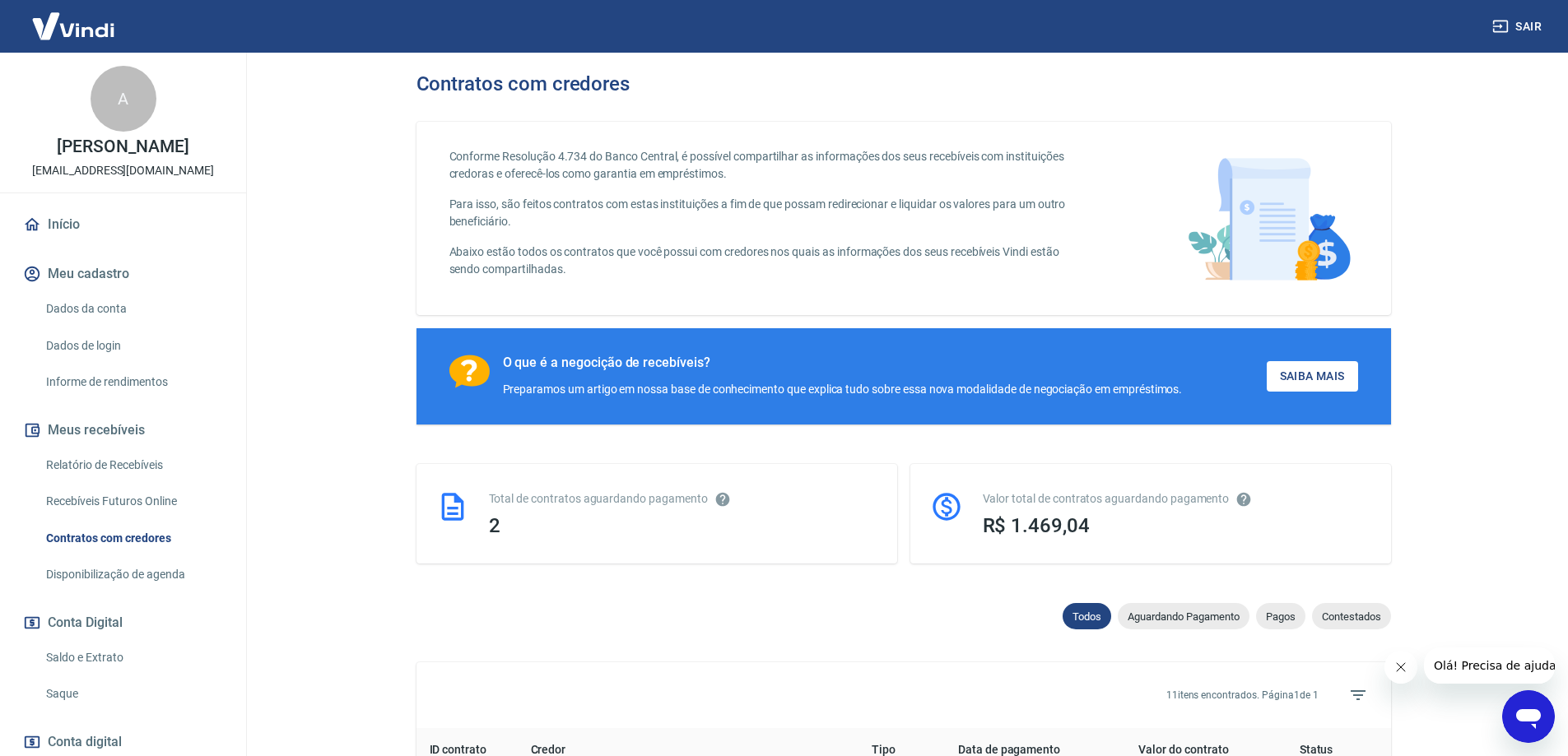
click at [83, 375] on link "Informe de rendimentos" at bounding box center [132, 382] width 187 height 33
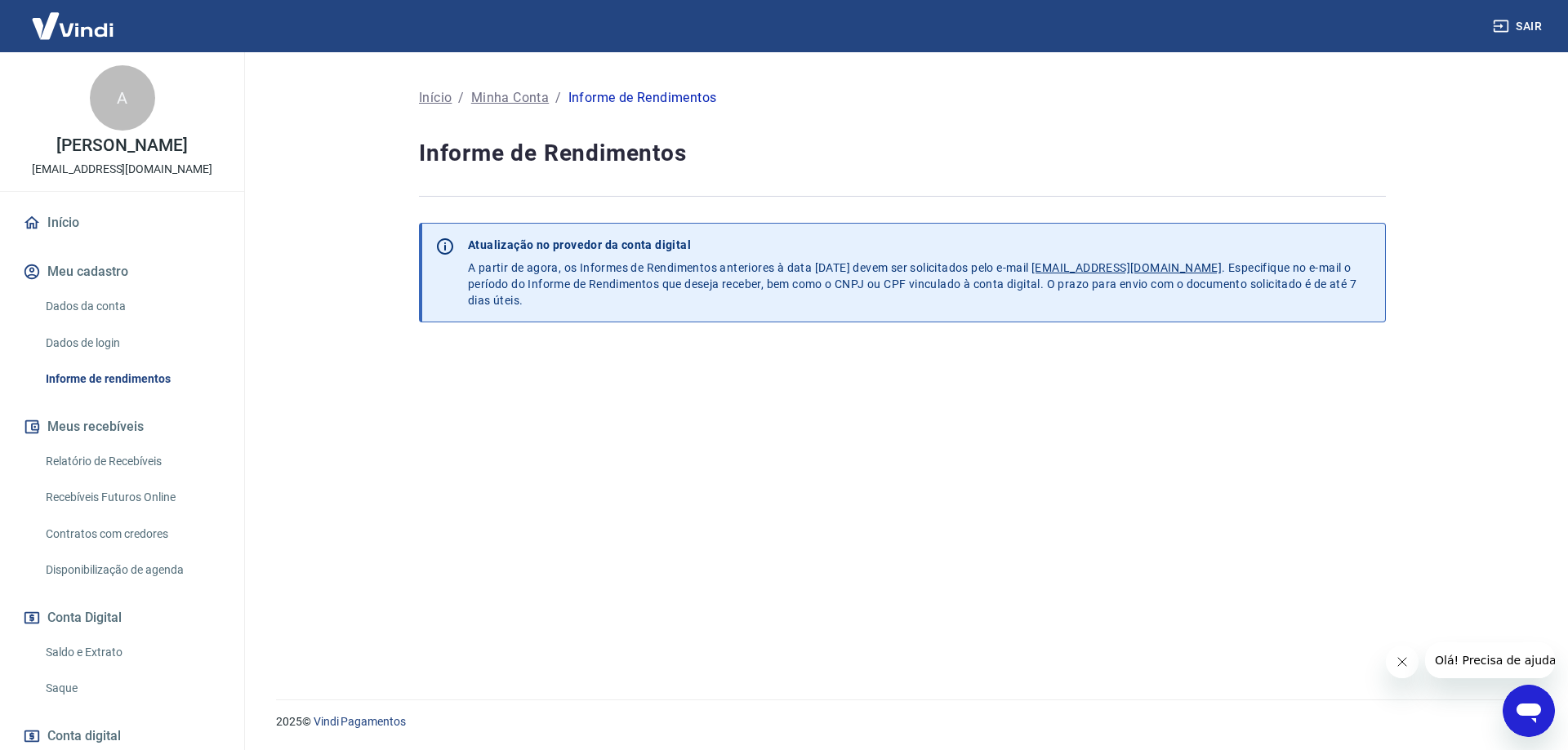
click at [1169, 264] on u "[EMAIL_ADDRESS][DOMAIN_NAME]" at bounding box center [1126, 268] width 190 height 13
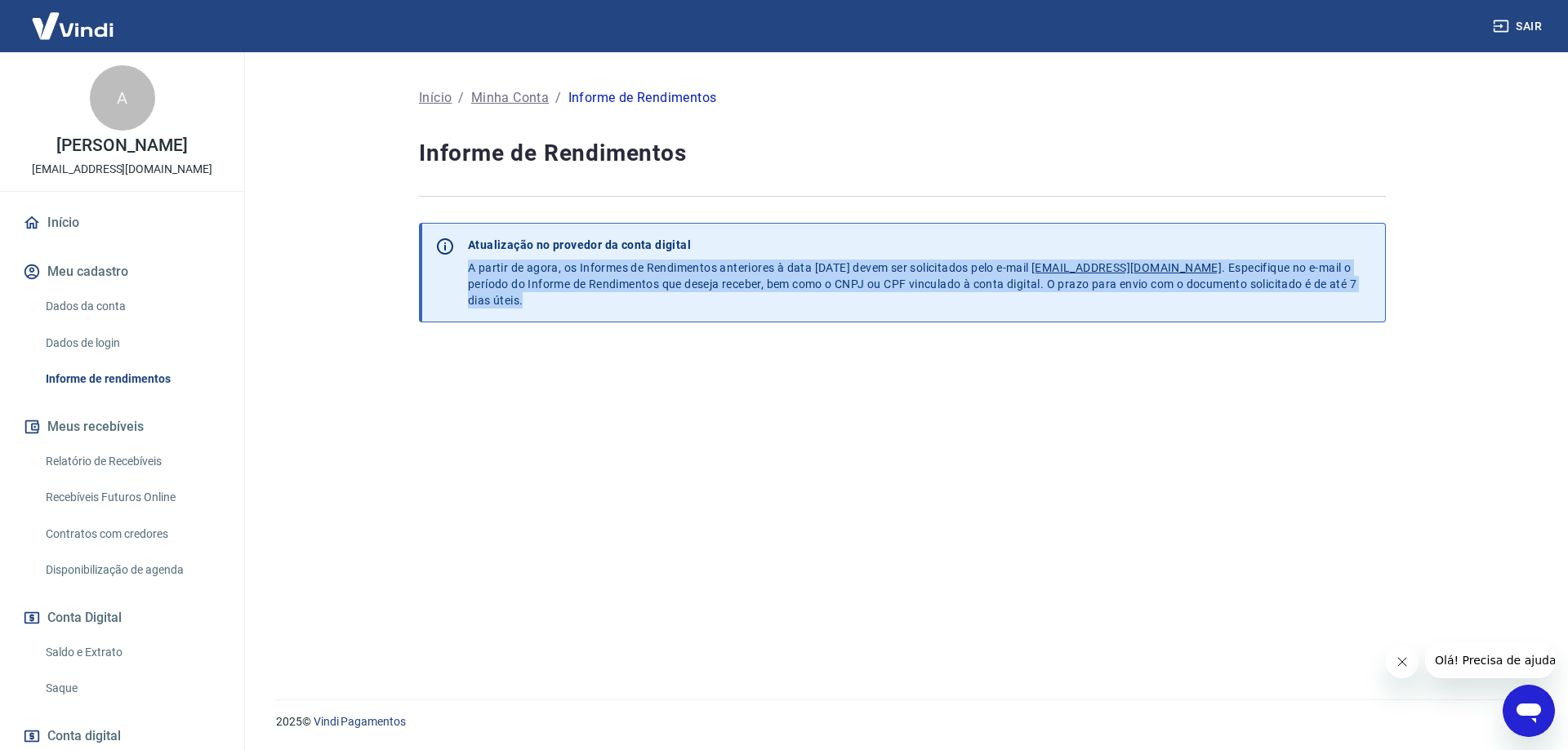
click at [1169, 264] on u "[EMAIL_ADDRESS][DOMAIN_NAME]" at bounding box center [1126, 268] width 190 height 13
click at [1154, 355] on div "Início / [PERSON_NAME] / Informe de Rendimentos Informe de Rendimentos Atualiza…" at bounding box center [902, 373] width 967 height 576
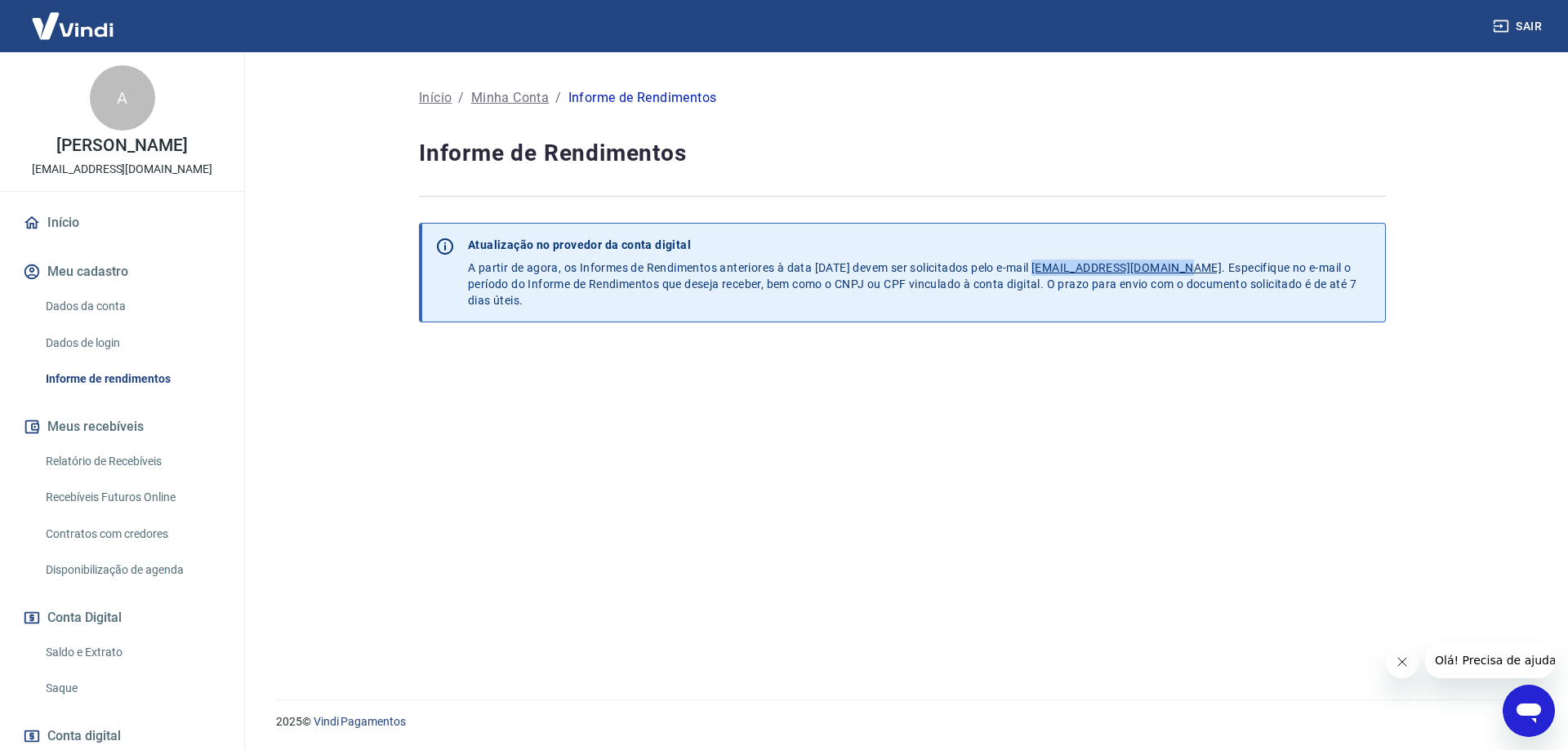
drag, startPoint x: 1068, startPoint y: 270, endPoint x: 1214, endPoint y: 258, distance: 146.5
click at [1214, 258] on p "Atualização no provedor da conta digital A partir de agora, os Informes de Rend…" at bounding box center [920, 272] width 904 height 72
copy u "[EMAIL_ADDRESS][DOMAIN_NAME]"
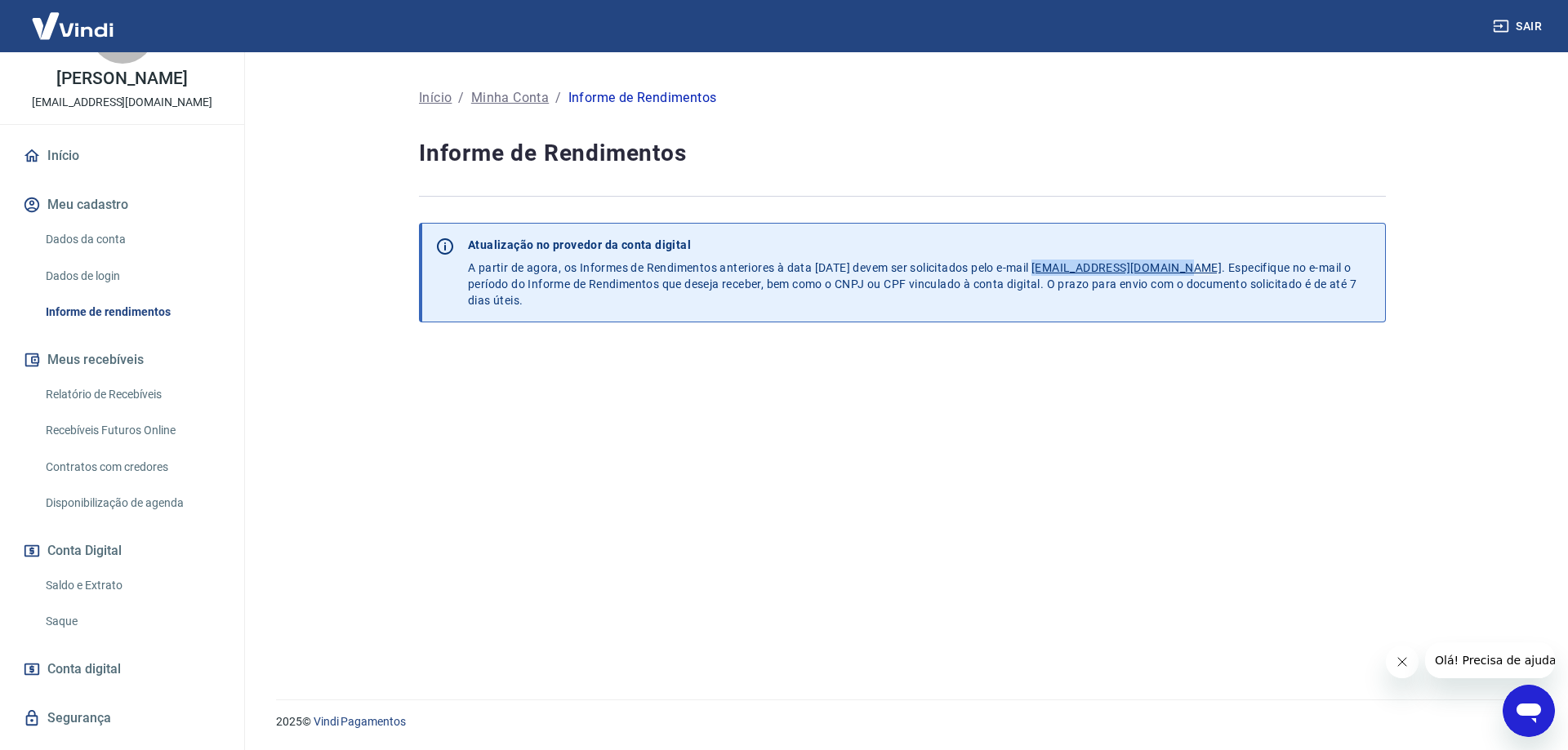
scroll to position [102, 0]
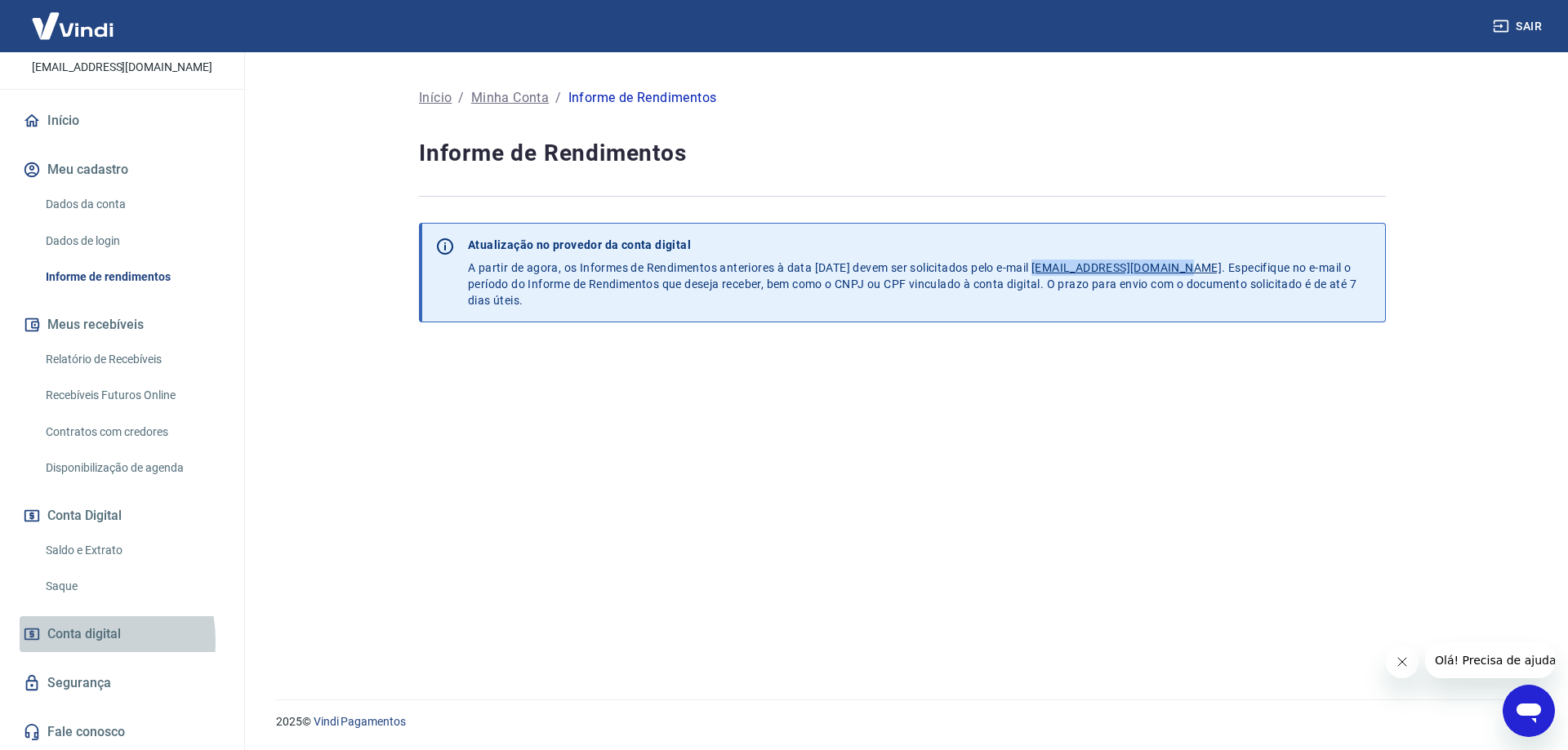
click at [61, 640] on span "Conta digital" at bounding box center [84, 635] width 74 height 23
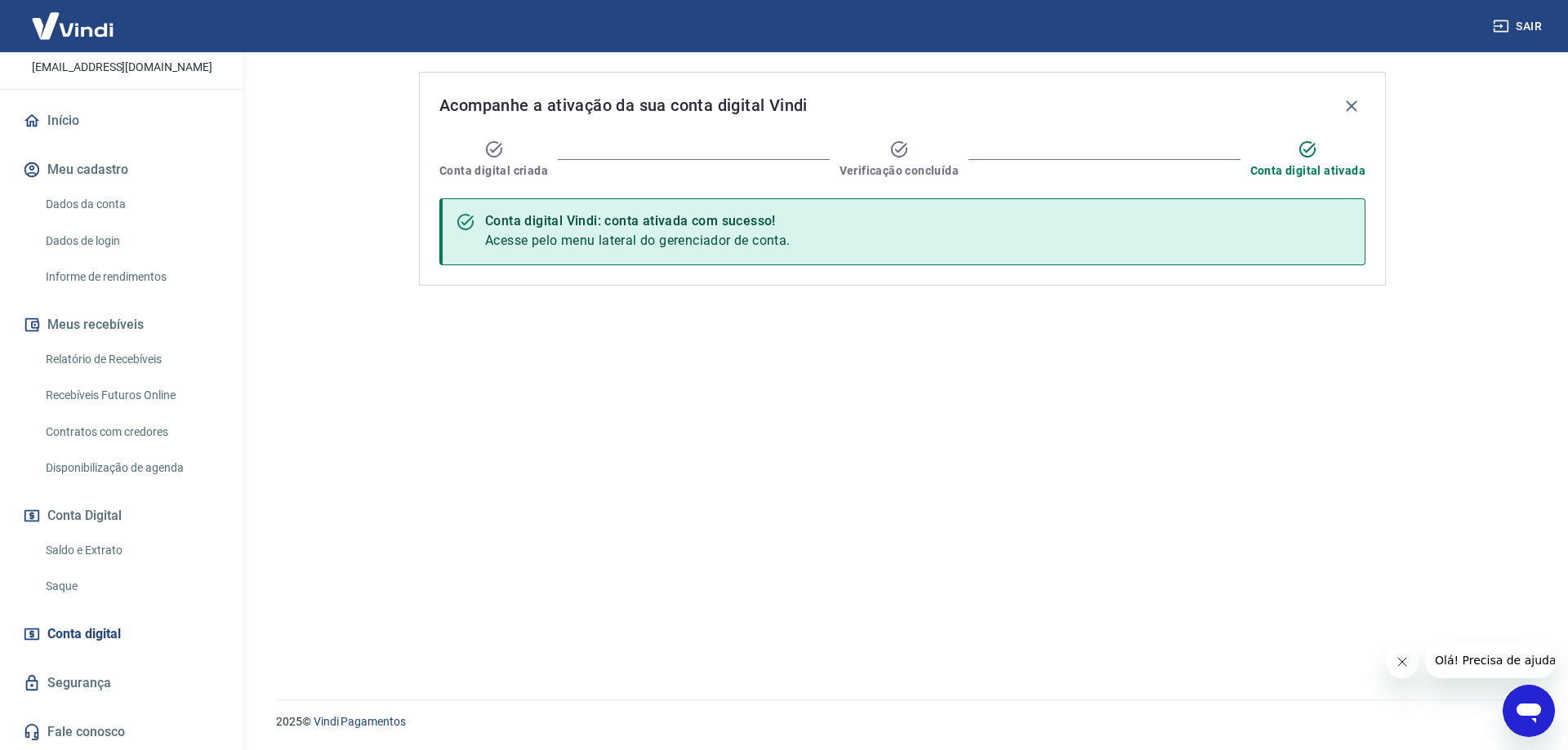
click at [1517, 698] on icon "Abrir janela de mensagens" at bounding box center [1528, 710] width 29 height 29
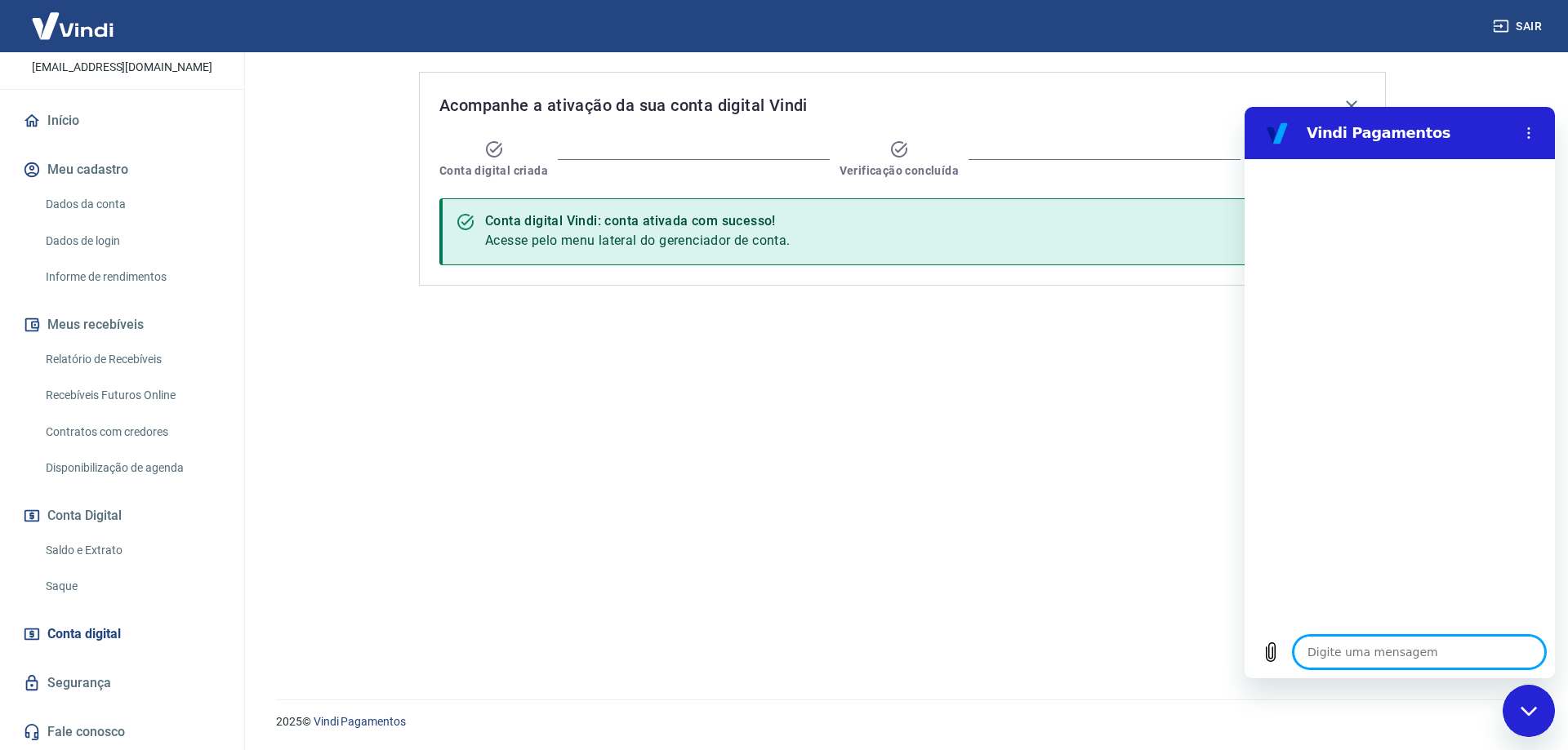
type textarea "C"
type textarea "x"
type textarea "Cn"
type textarea "x"
type textarea "Cnp"
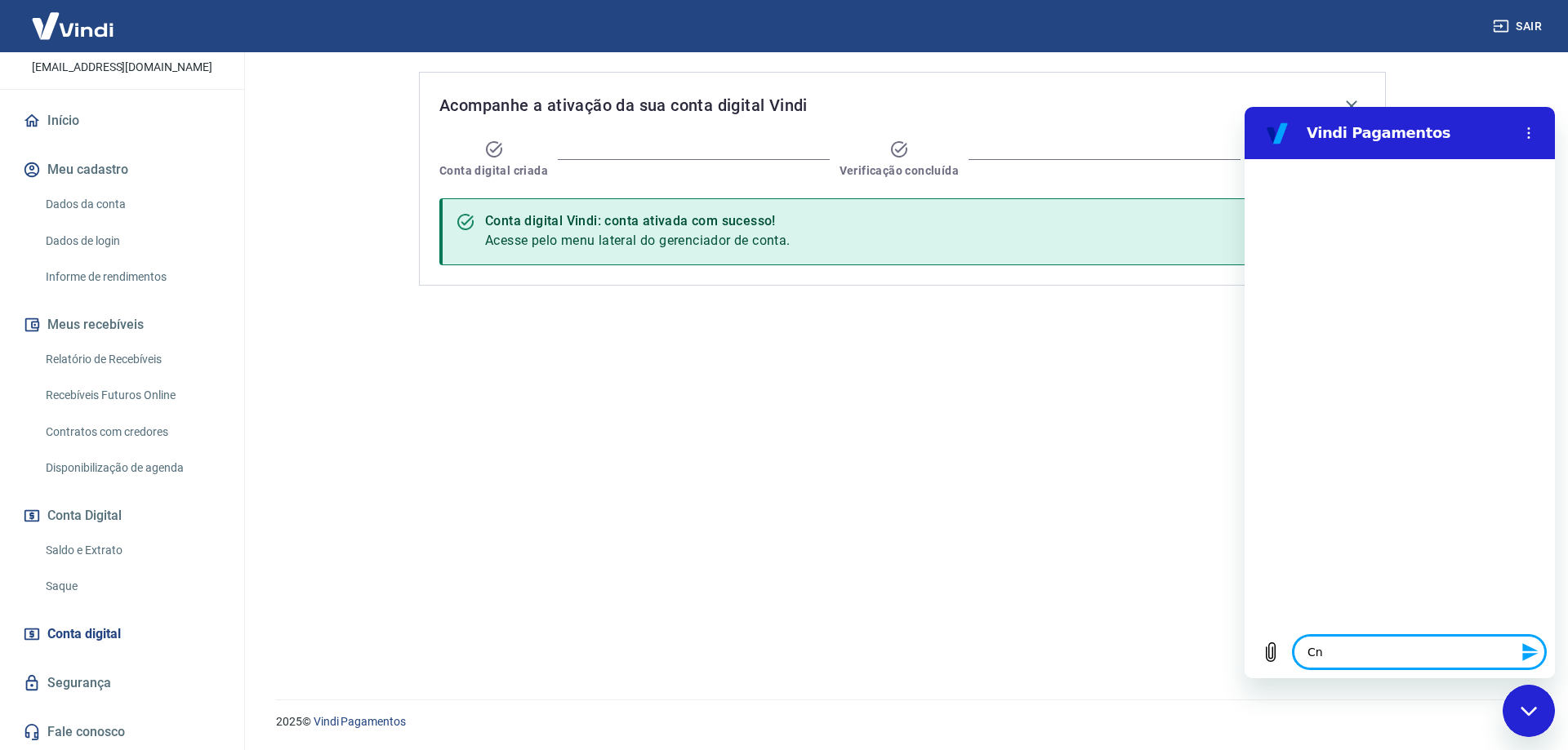
type textarea "x"
type textarea "Cnpj"
type textarea "x"
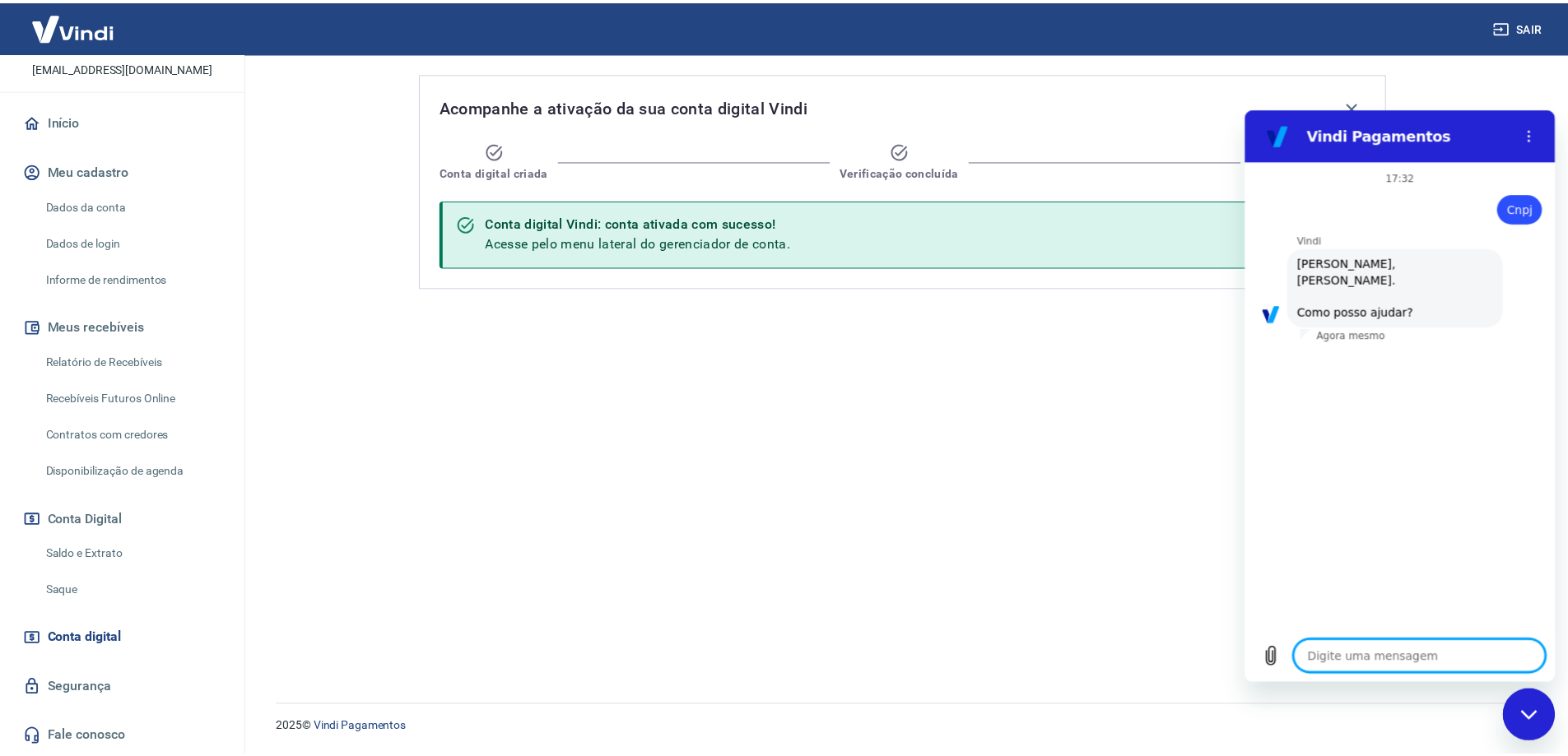
scroll to position [38, 0]
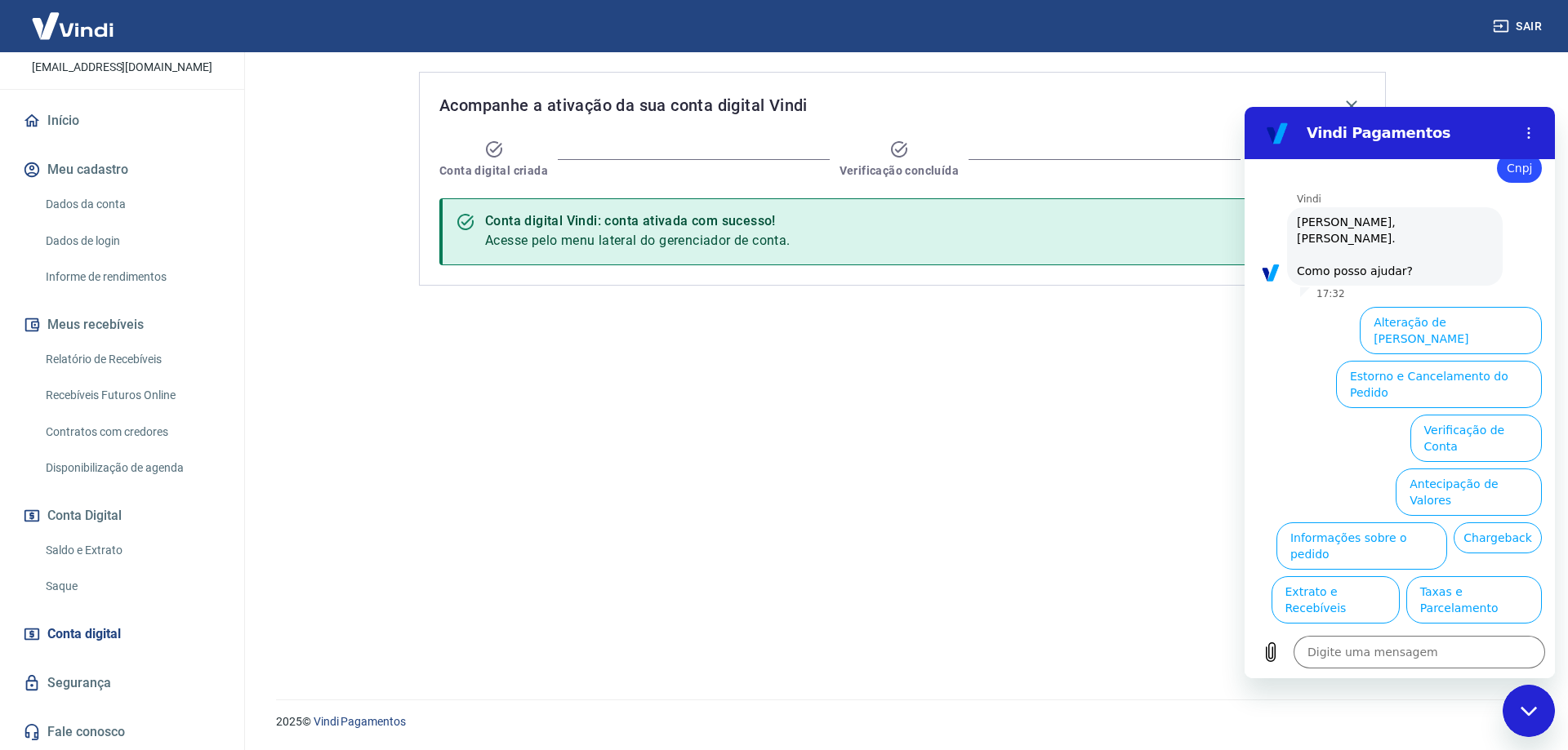
click at [982, 496] on div "Acompanhe a ativação da sua conta digital Vindi Conta digital criada Verificaçã…" at bounding box center [902, 366] width 1006 height 628
click at [88, 634] on span "Conta digital" at bounding box center [84, 635] width 74 height 23
click at [1559, 52] on main "Acompanhe a ativação da sua conta digital Vindi Conta digital criada Verificaçã…" at bounding box center [902, 401] width 1331 height 698
click at [1526, 713] on icon "Fechar janela de mensagens" at bounding box center [1528, 710] width 17 height 9
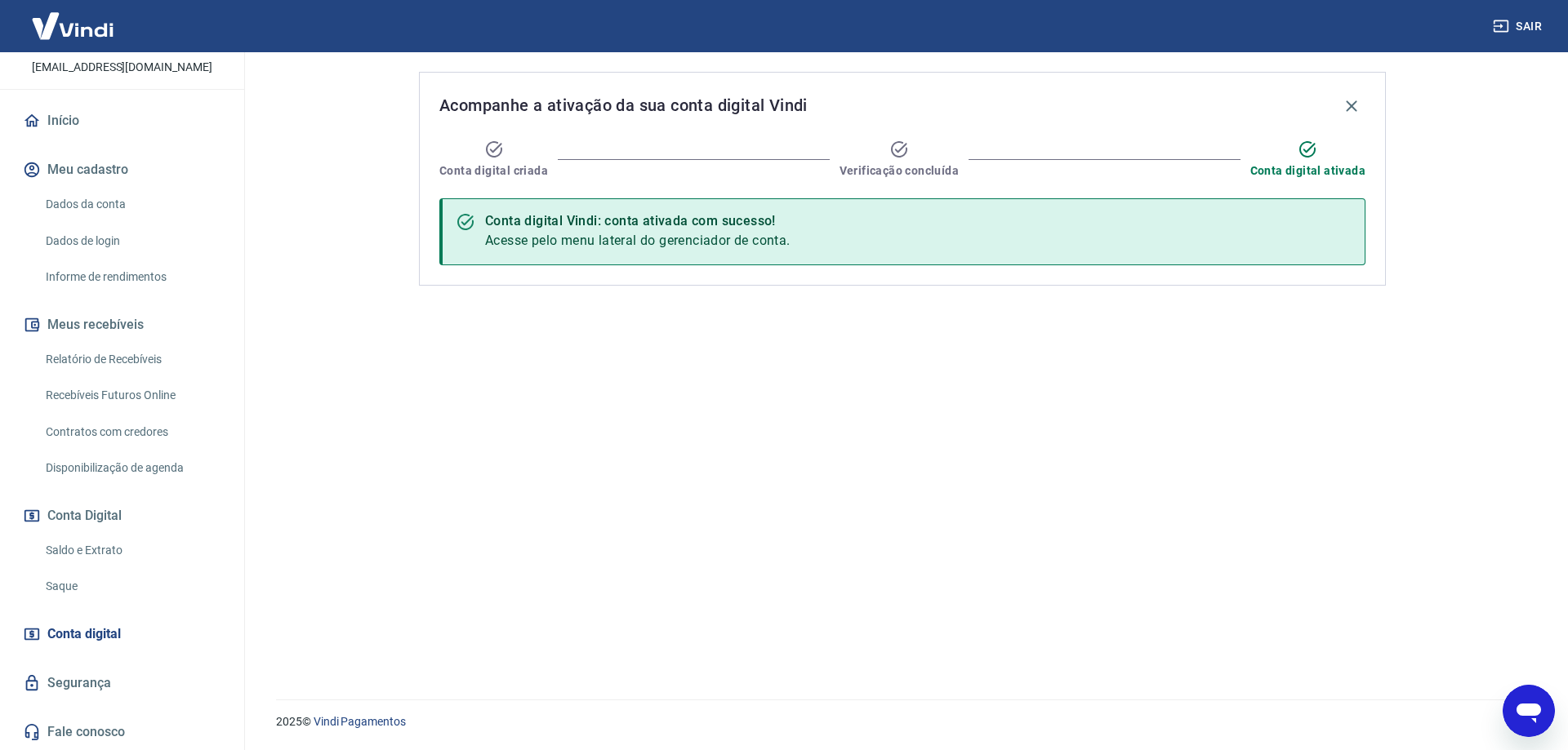
click at [71, 582] on link "Saque" at bounding box center [131, 587] width 185 height 33
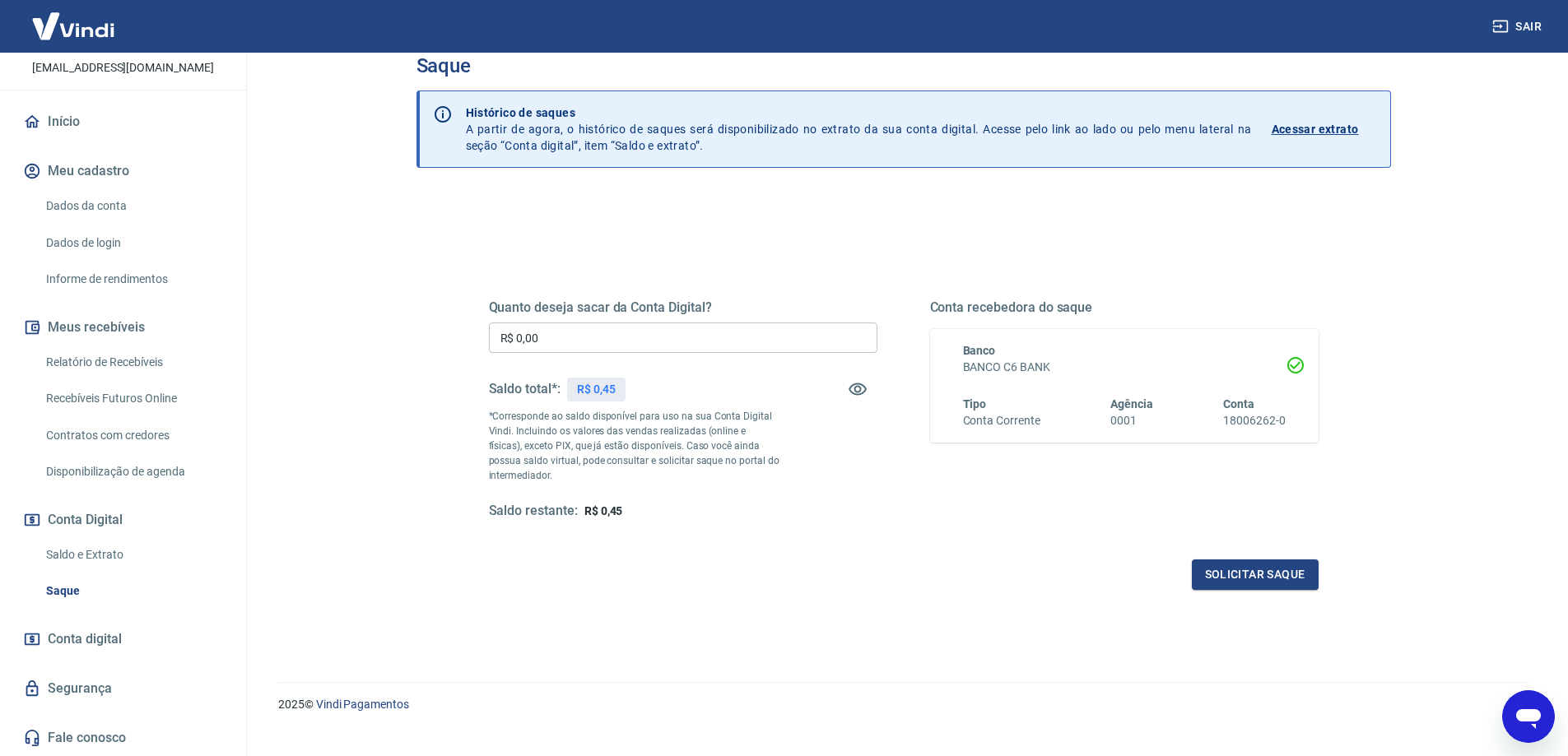
scroll to position [58, 0]
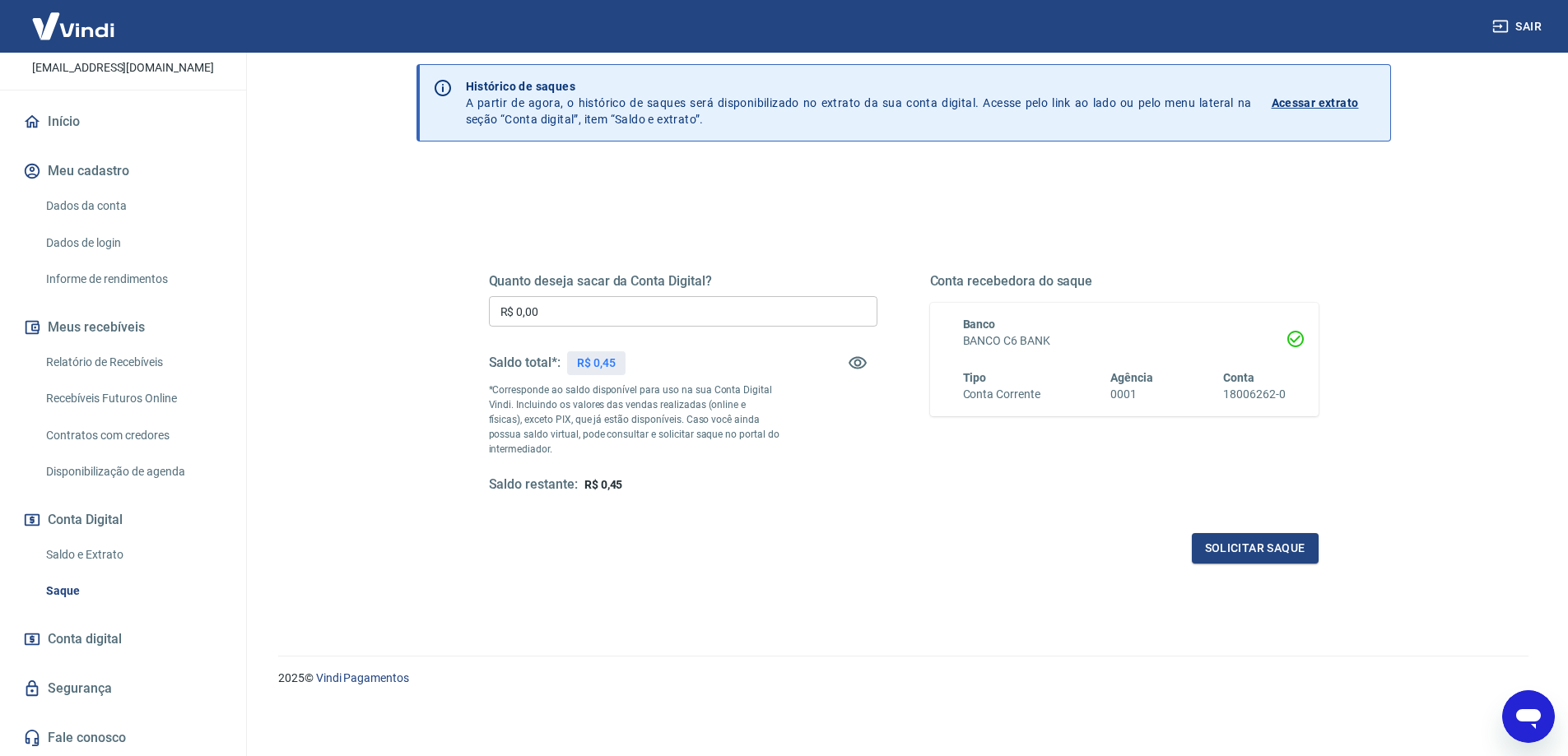
type textarea "x"
